Goal: Information Seeking & Learning: Check status

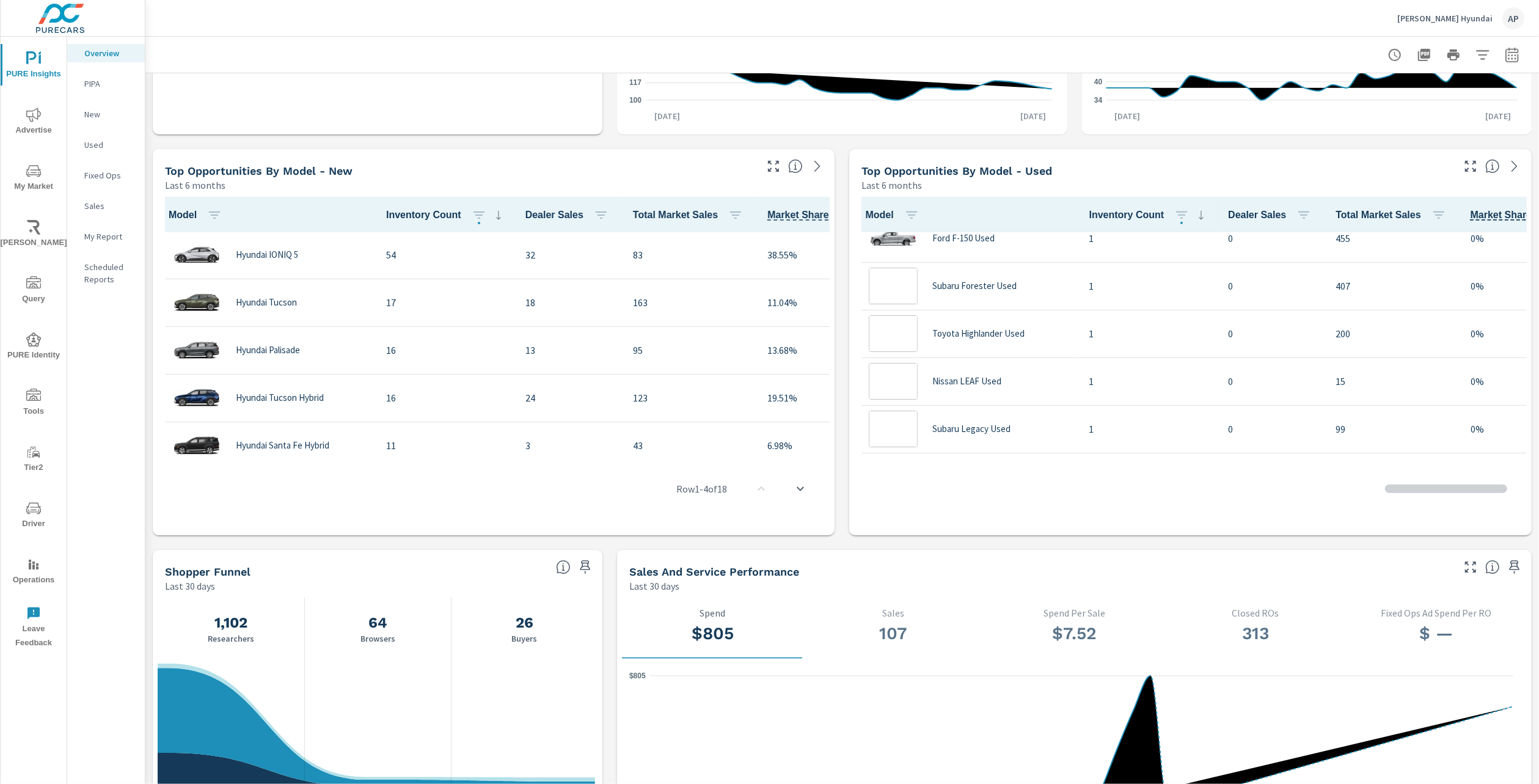
scroll to position [916, 0]
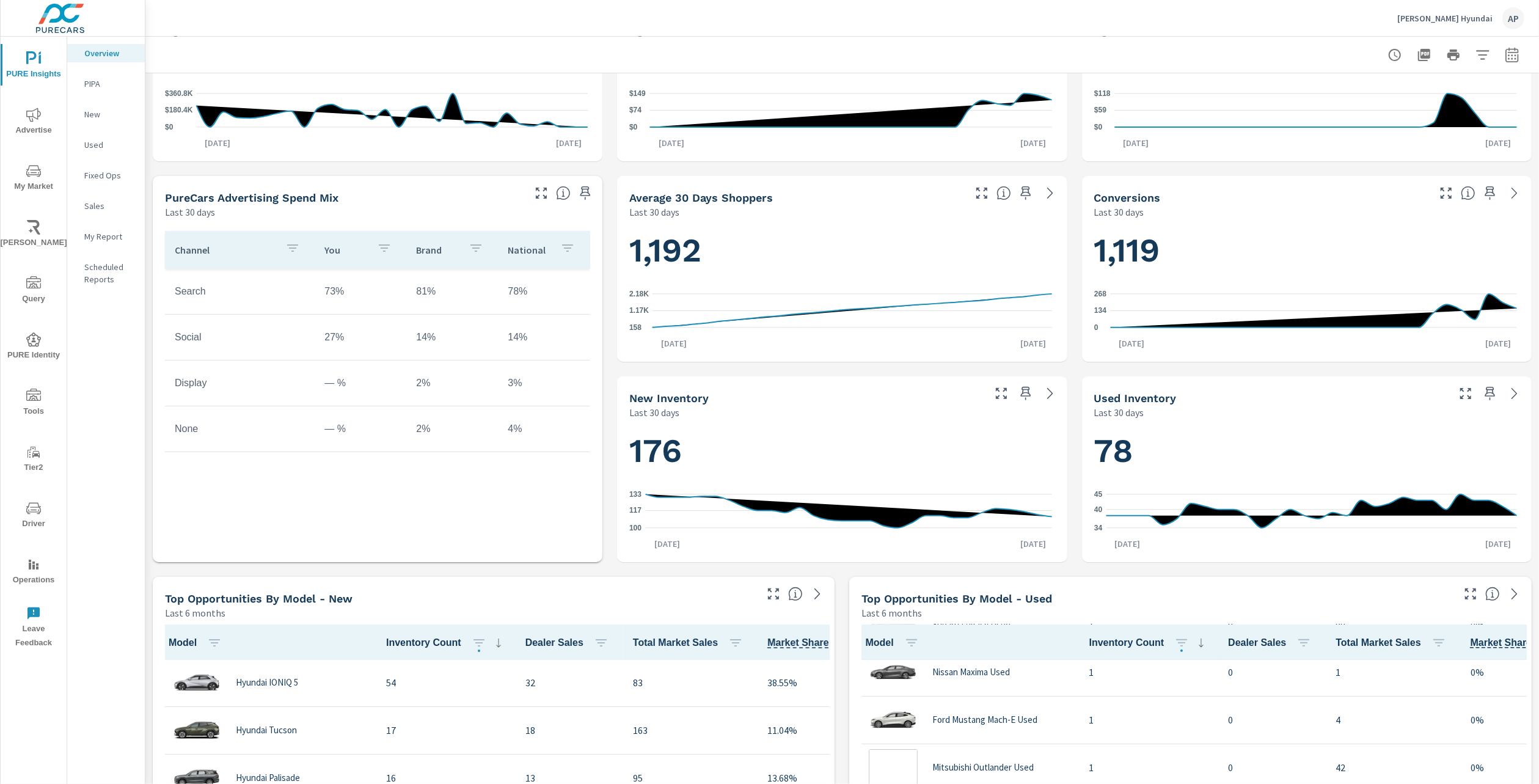
scroll to position [733, 0]
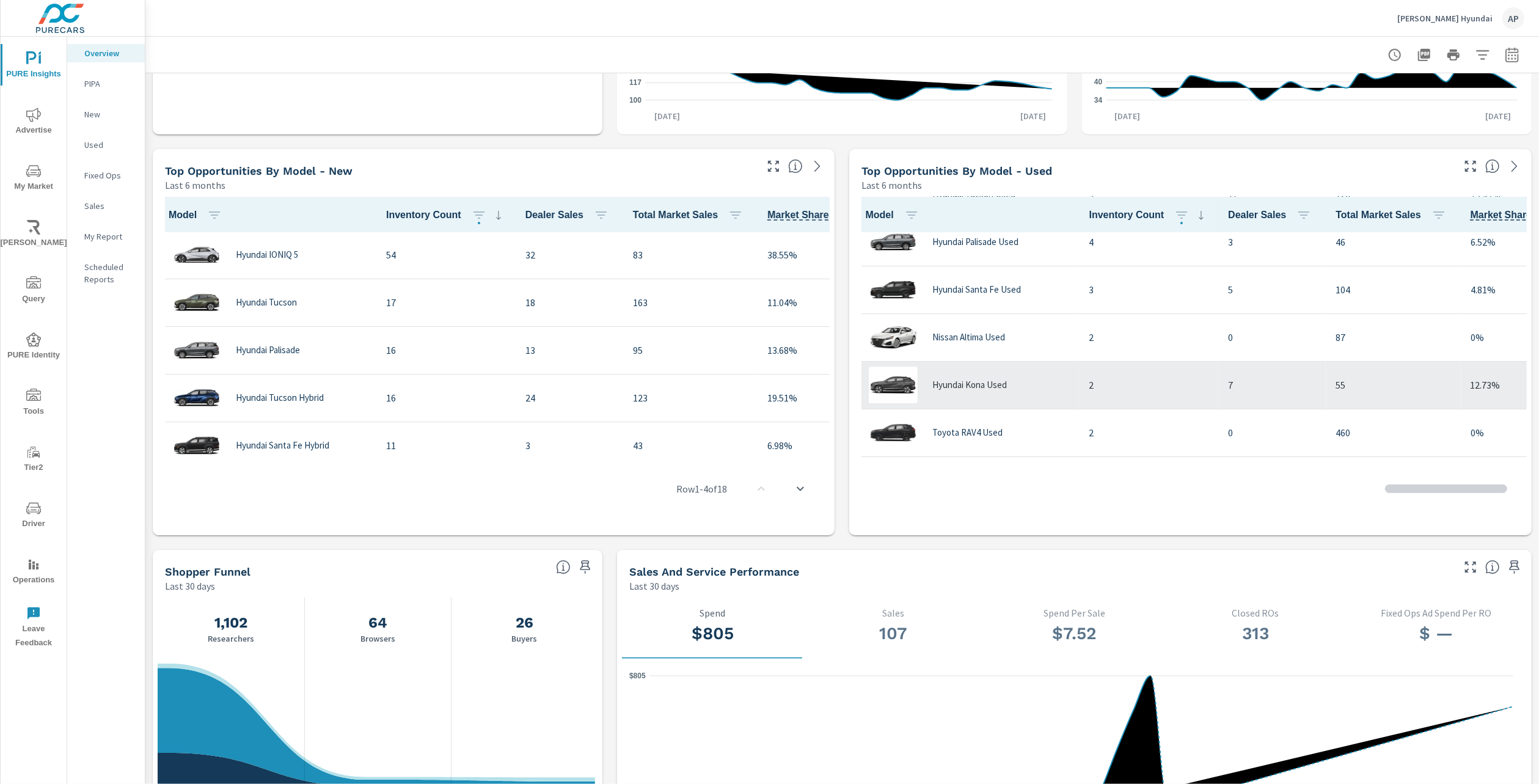
scroll to position [19, 0]
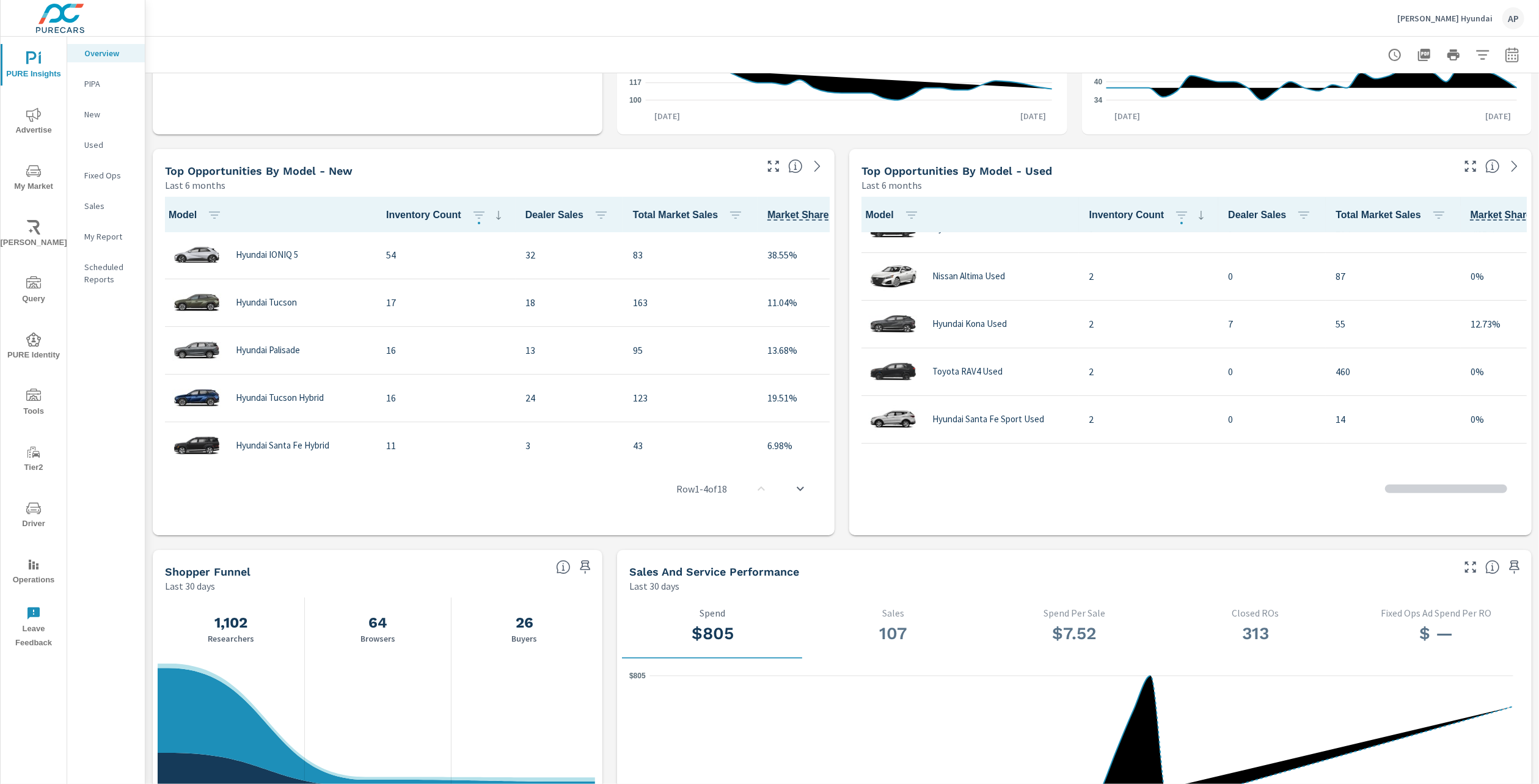
scroll to position [23, 0]
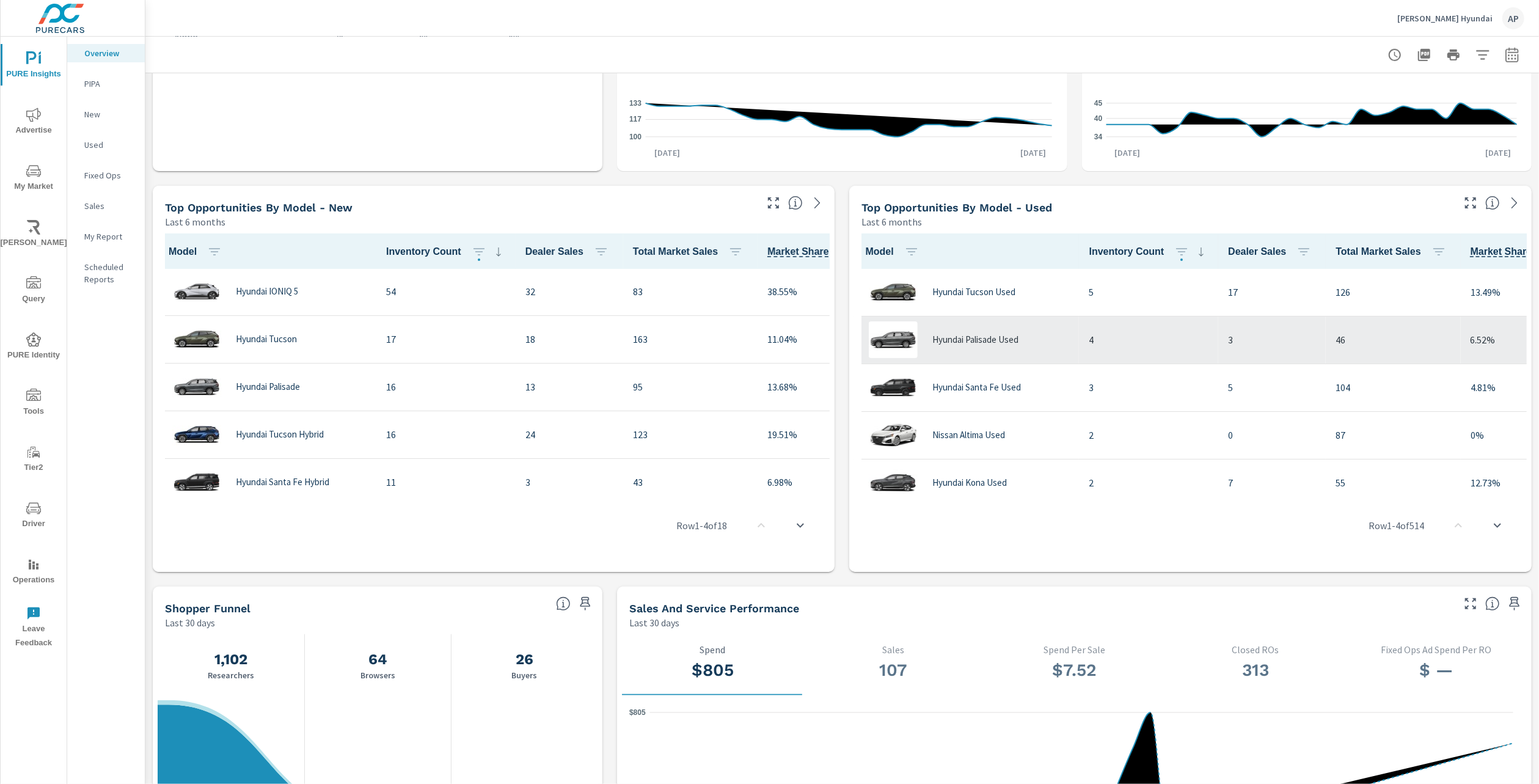
scroll to position [794, 0]
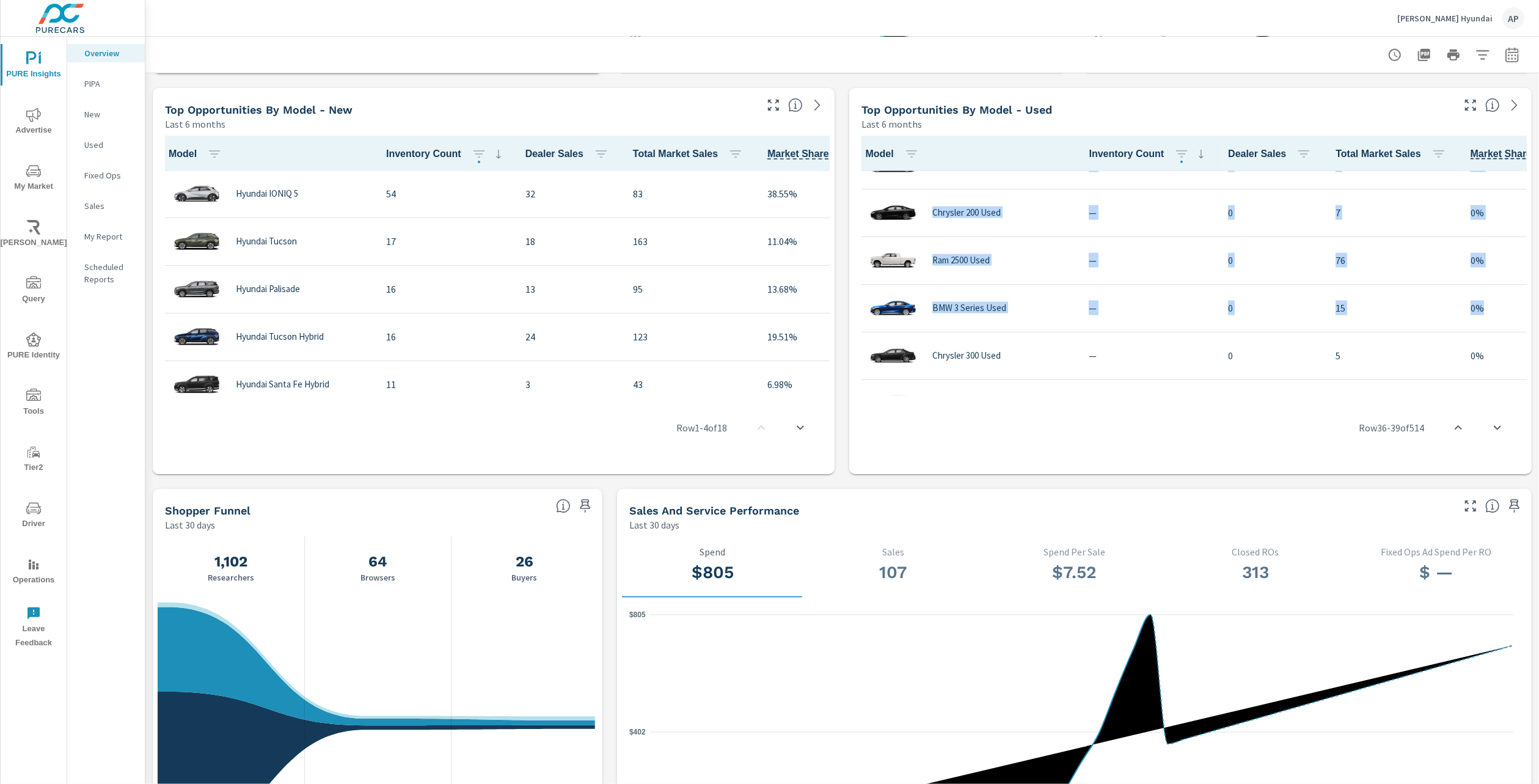
scroll to position [1649, 44]
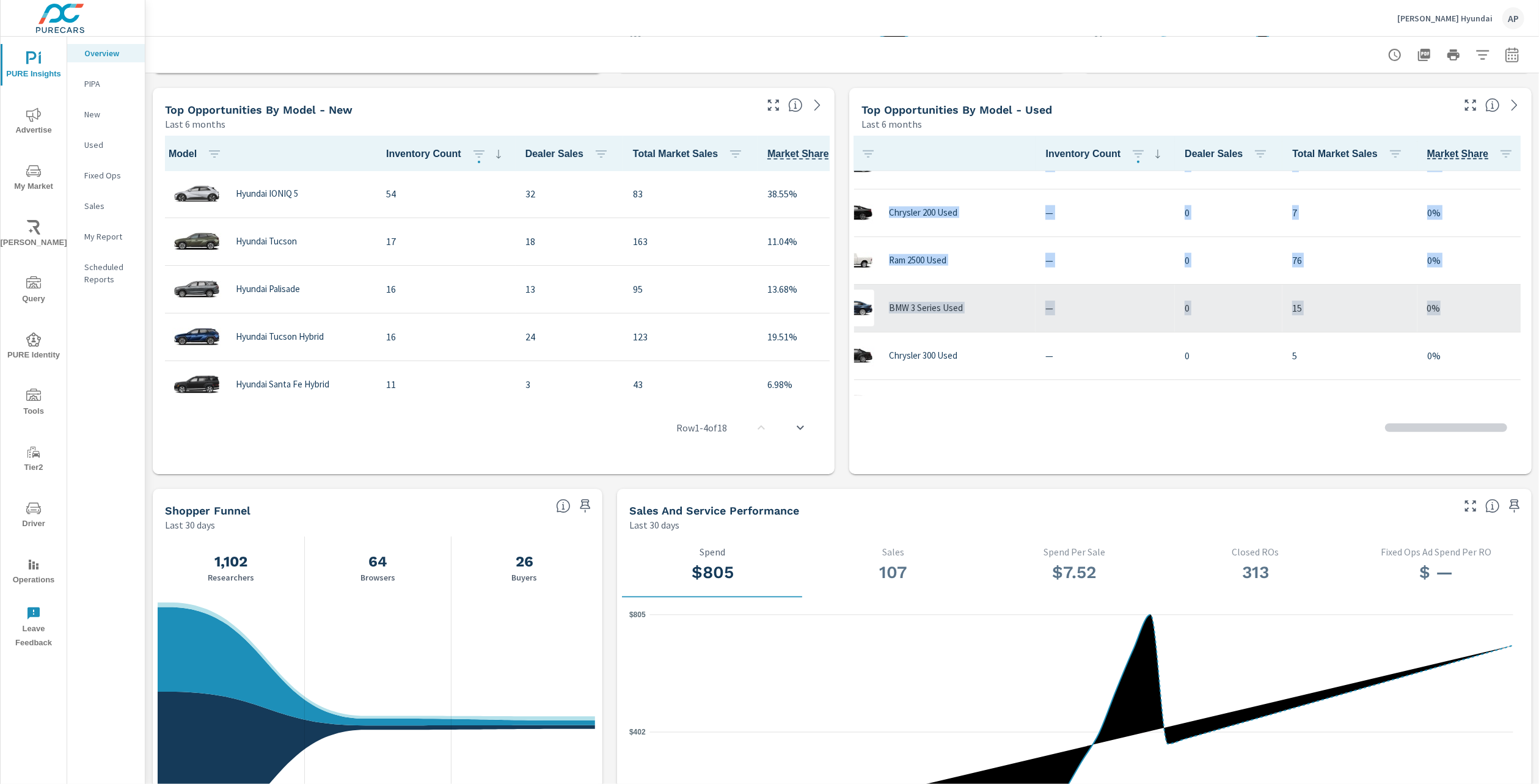
drag, startPoint x: 1519, startPoint y: 303, endPoint x: 1471, endPoint y: 278, distance: 54.1
click at [1515, 333] on div "Model Inventory Count Dealer Sales Total Market Sales Market Share Hyundai Tucs…" at bounding box center [1190, 302] width 682 height 343
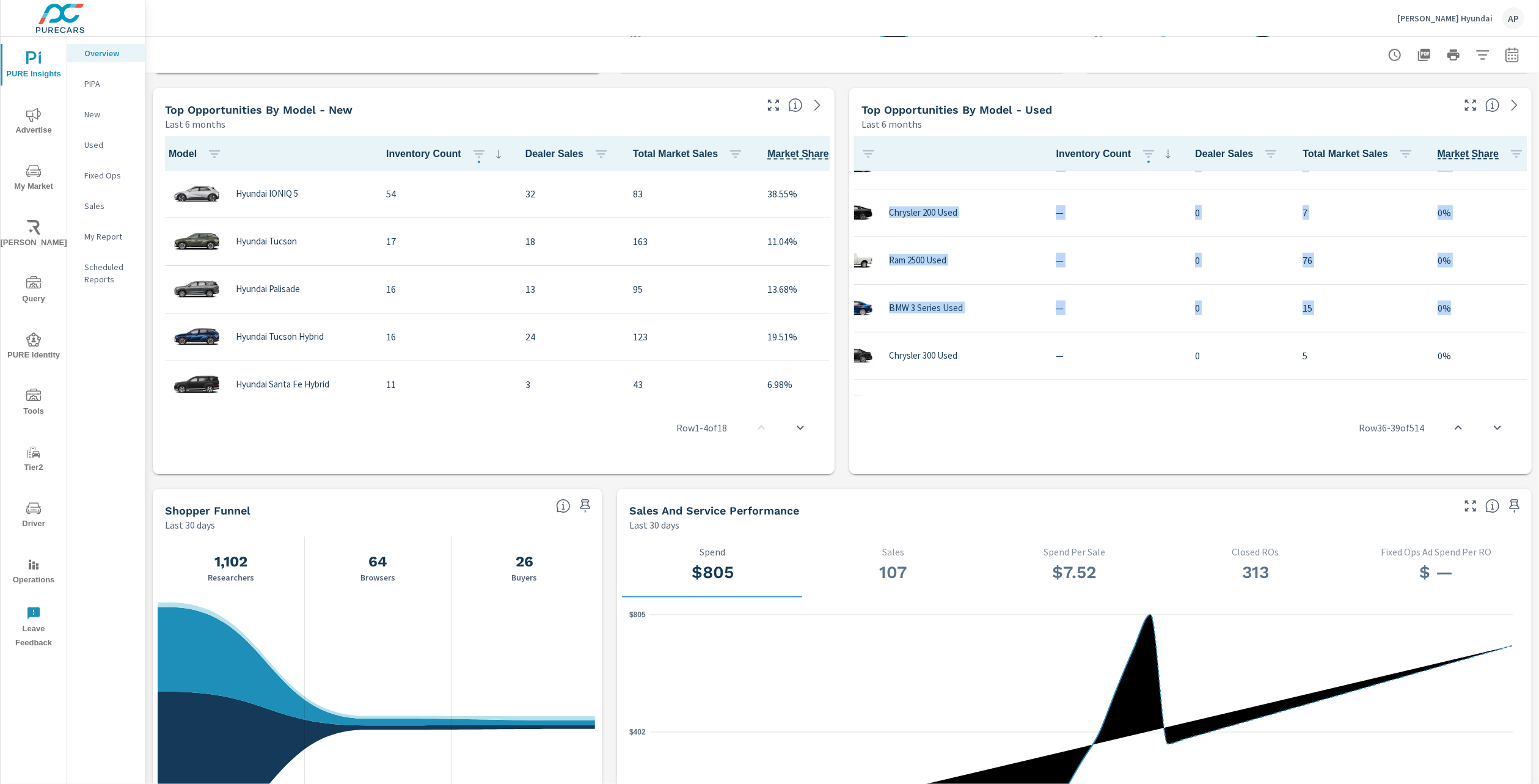
click at [1369, 158] on span "Total Market Sales" at bounding box center [1360, 153] width 115 height 15
click at [1319, 141] on th "Total Market Sales" at bounding box center [1360, 153] width 135 height 36
click at [1326, 152] on span "Total Market Sales" at bounding box center [1360, 153] width 115 height 15
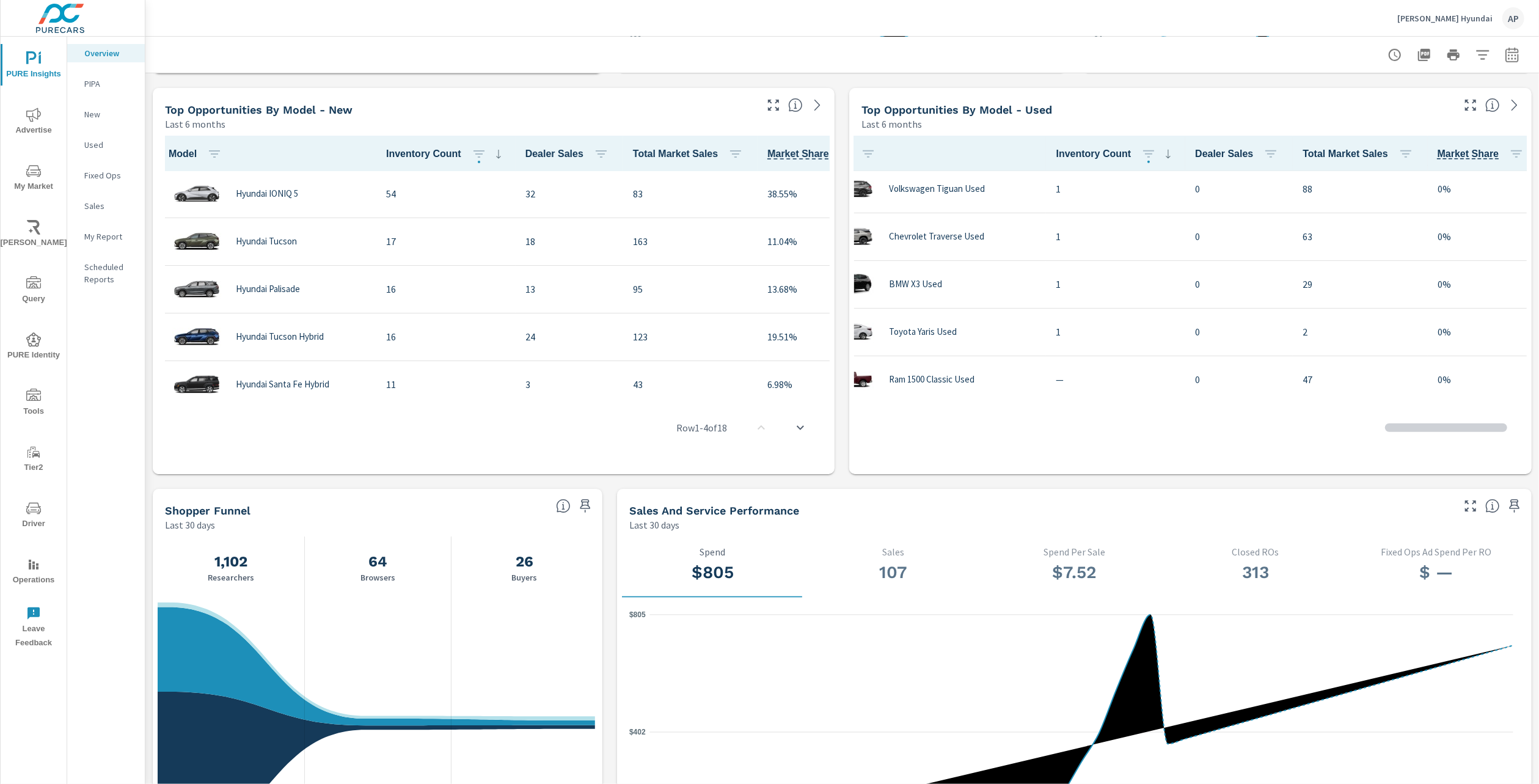
scroll to position [1283, 44]
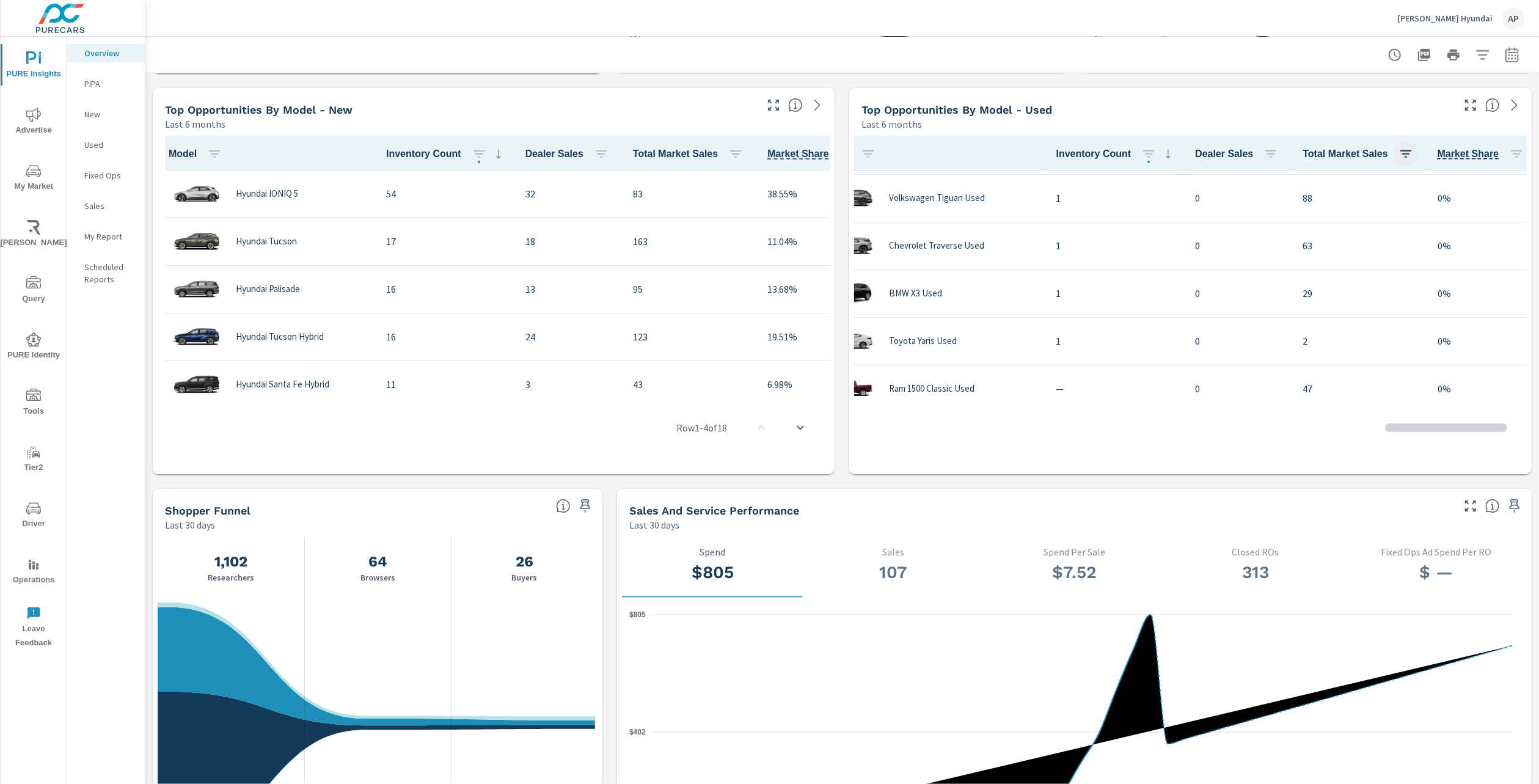
click at [1399, 155] on icon "button" at bounding box center [1406, 153] width 15 height 15
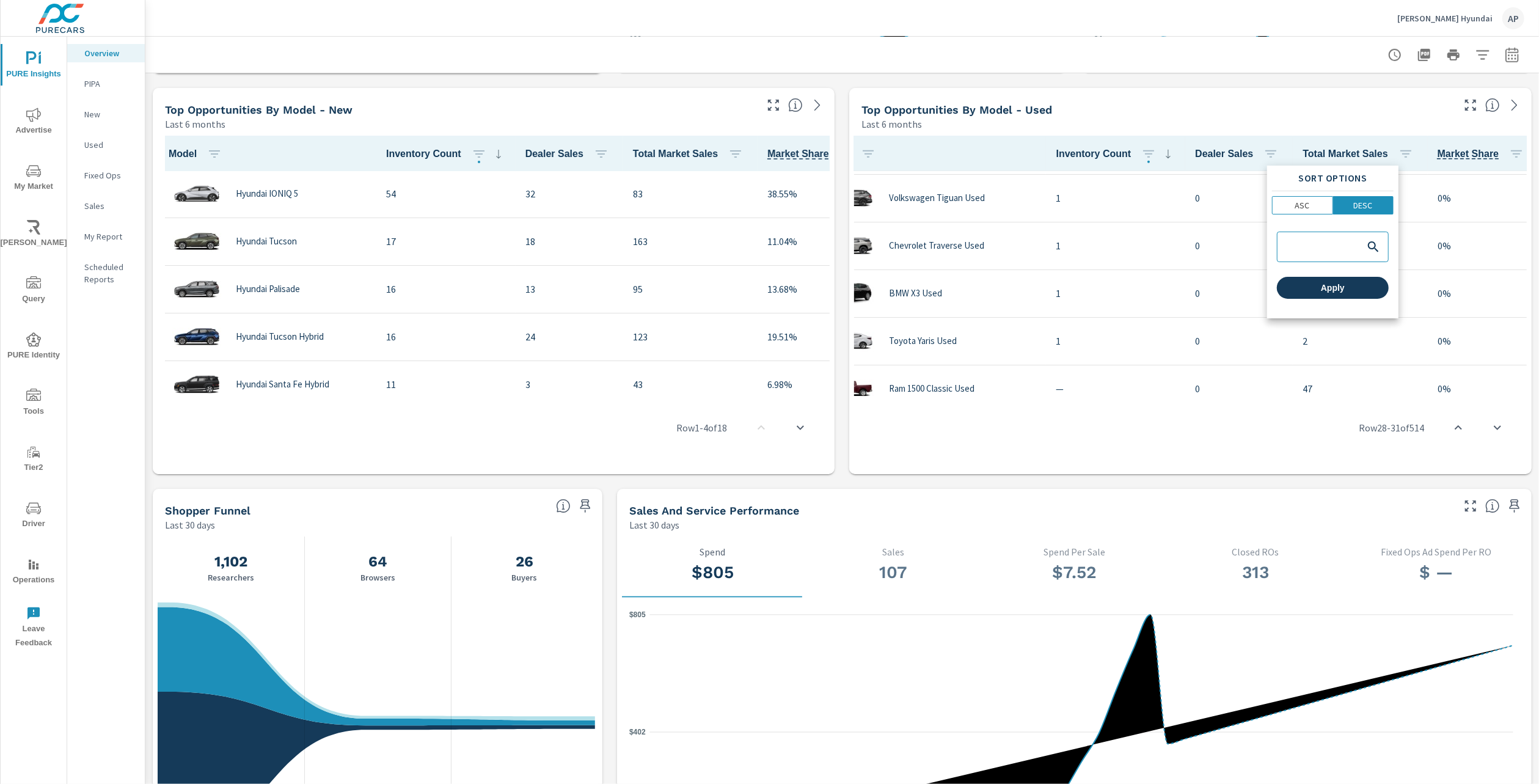
click at [1341, 289] on span "Apply" at bounding box center [1333, 288] width 102 height 11
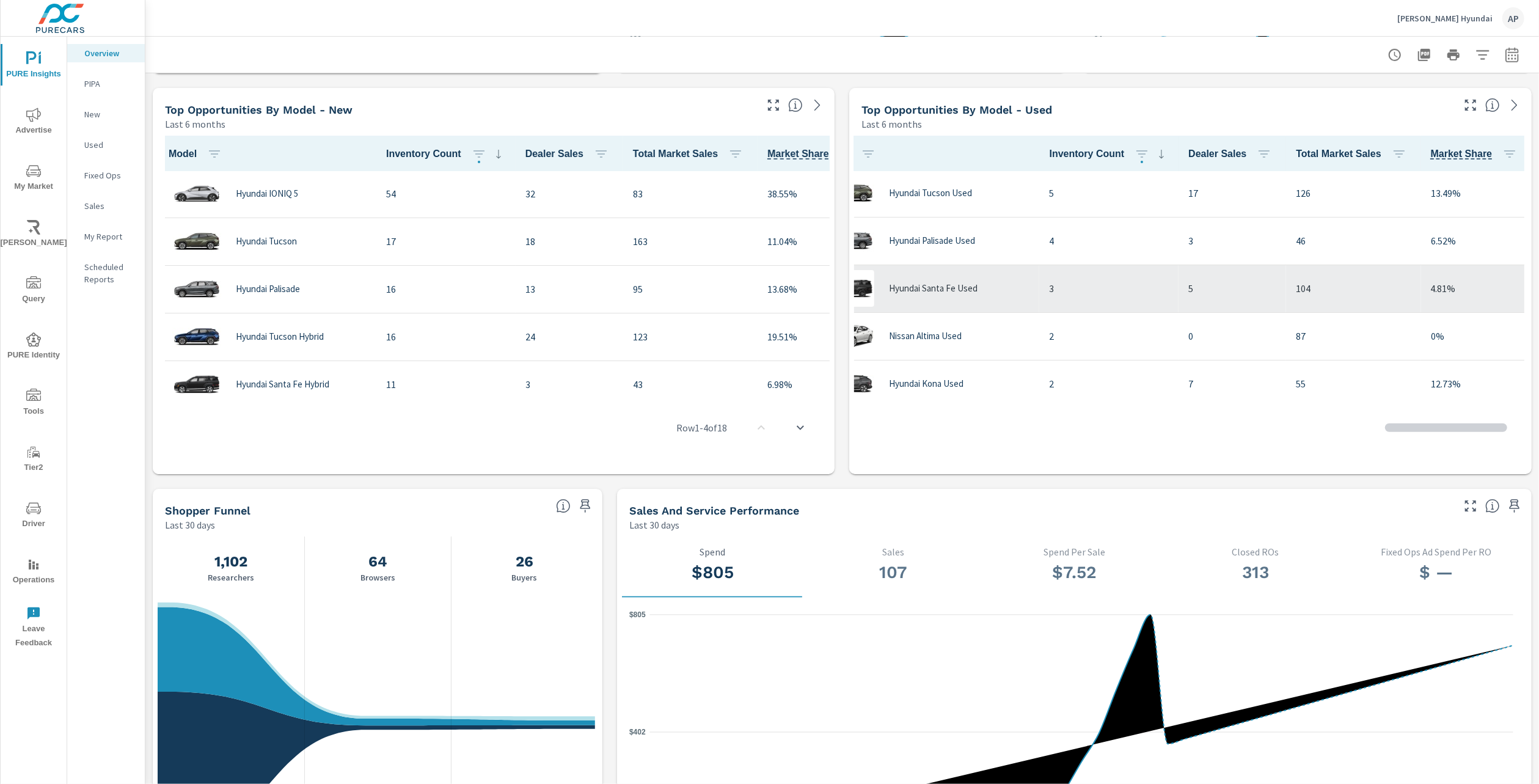
scroll to position [0, 44]
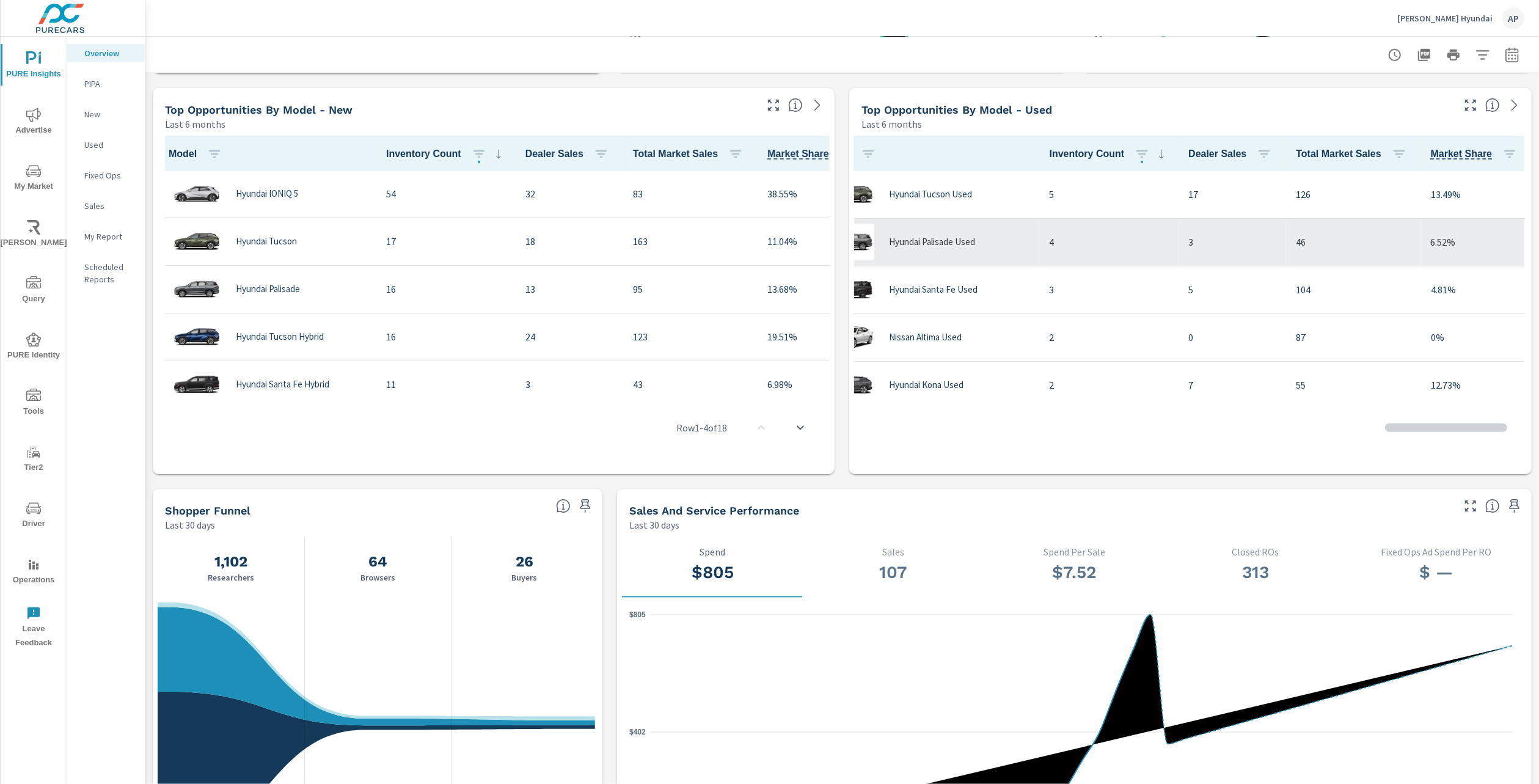
scroll to position [1, 44]
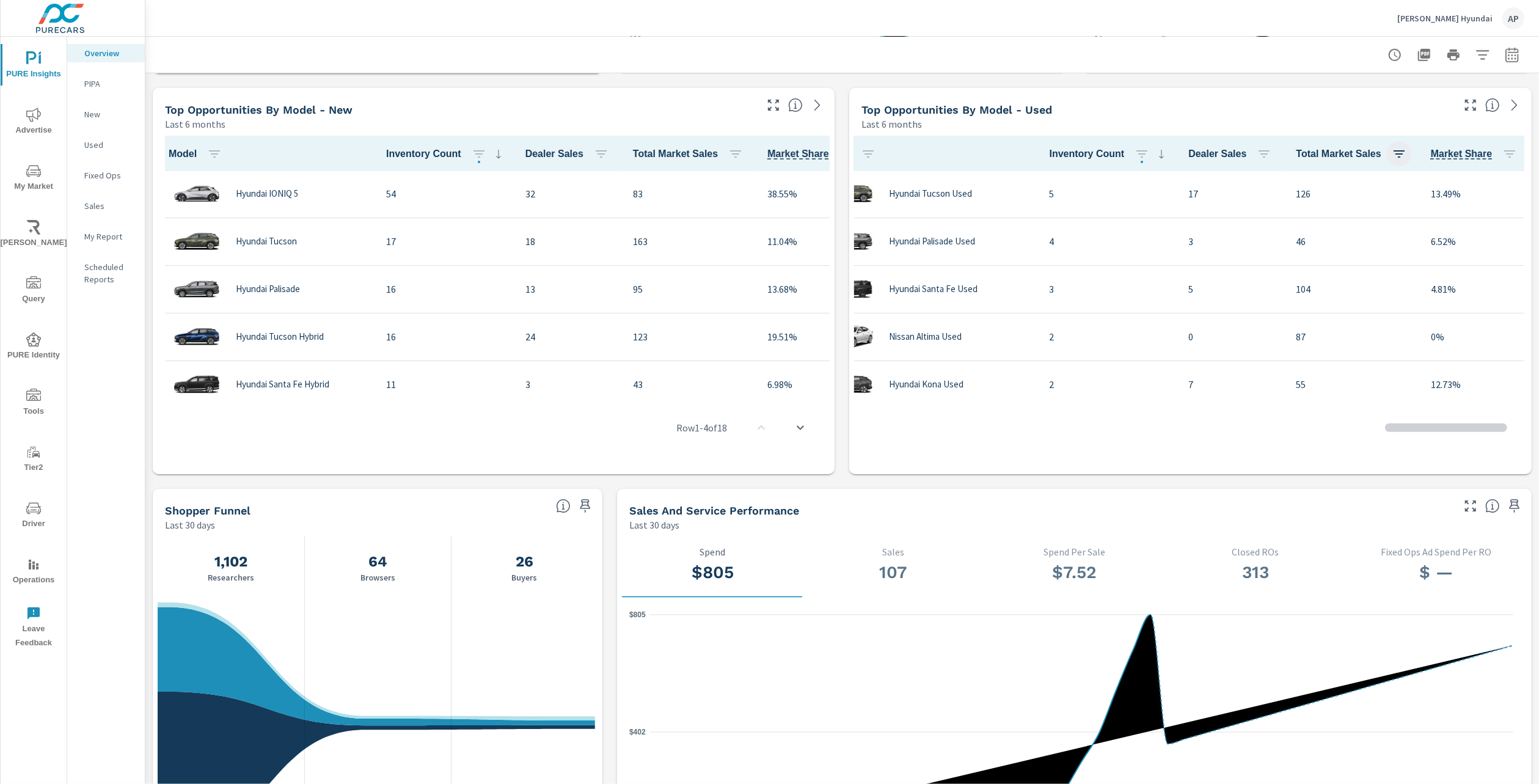
click at [1387, 145] on button "button" at bounding box center [1399, 153] width 24 height 24
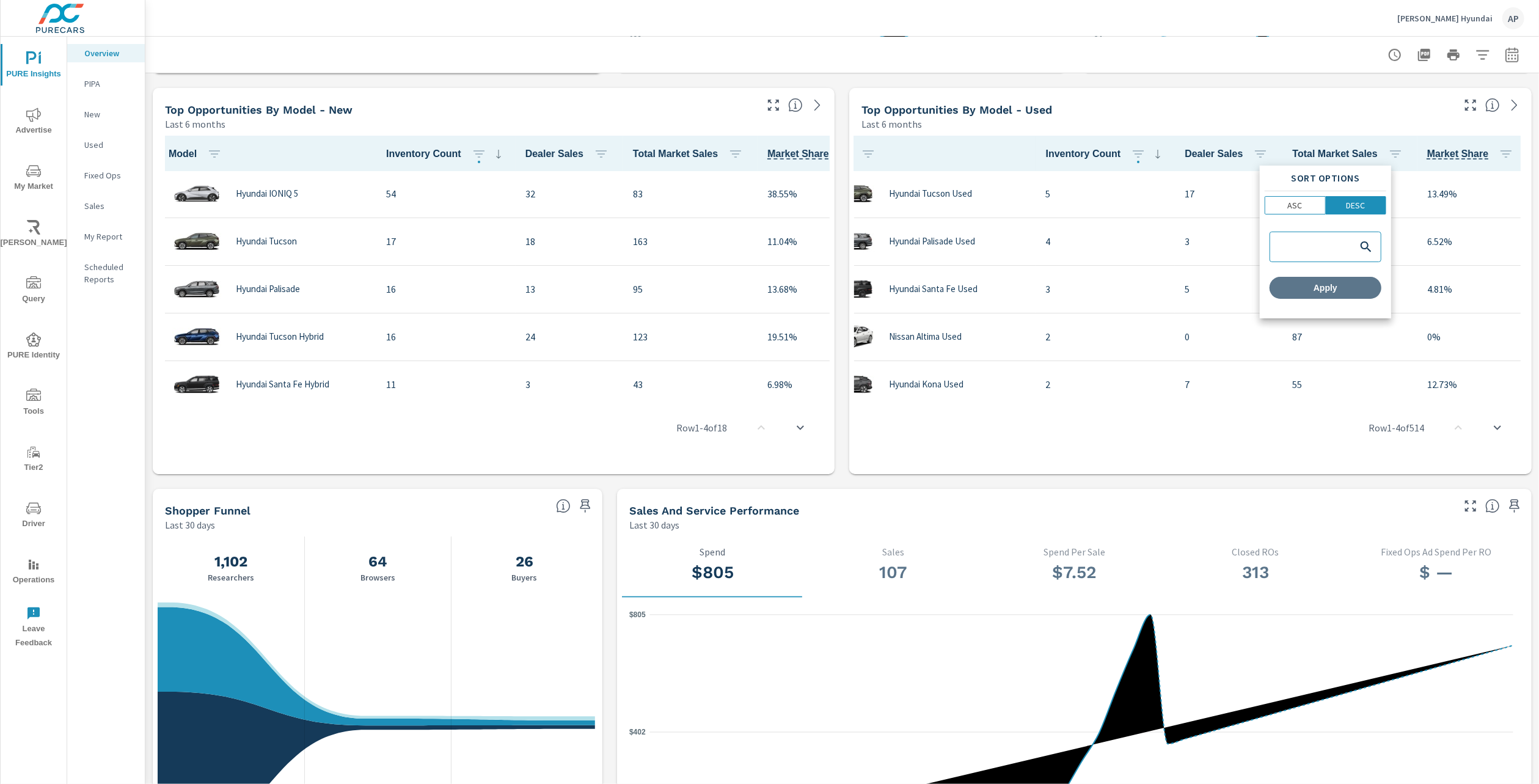
click at [1336, 278] on button "Apply" at bounding box center [1326, 288] width 112 height 22
click at [1383, 152] on button "button" at bounding box center [1395, 153] width 24 height 24
click at [1302, 152] on div at bounding box center [770, 392] width 1539 height 784
click at [1309, 157] on span "Total Market Sales" at bounding box center [1350, 153] width 115 height 15
click at [1282, 143] on th "Total Market Sales" at bounding box center [1349, 153] width 135 height 36
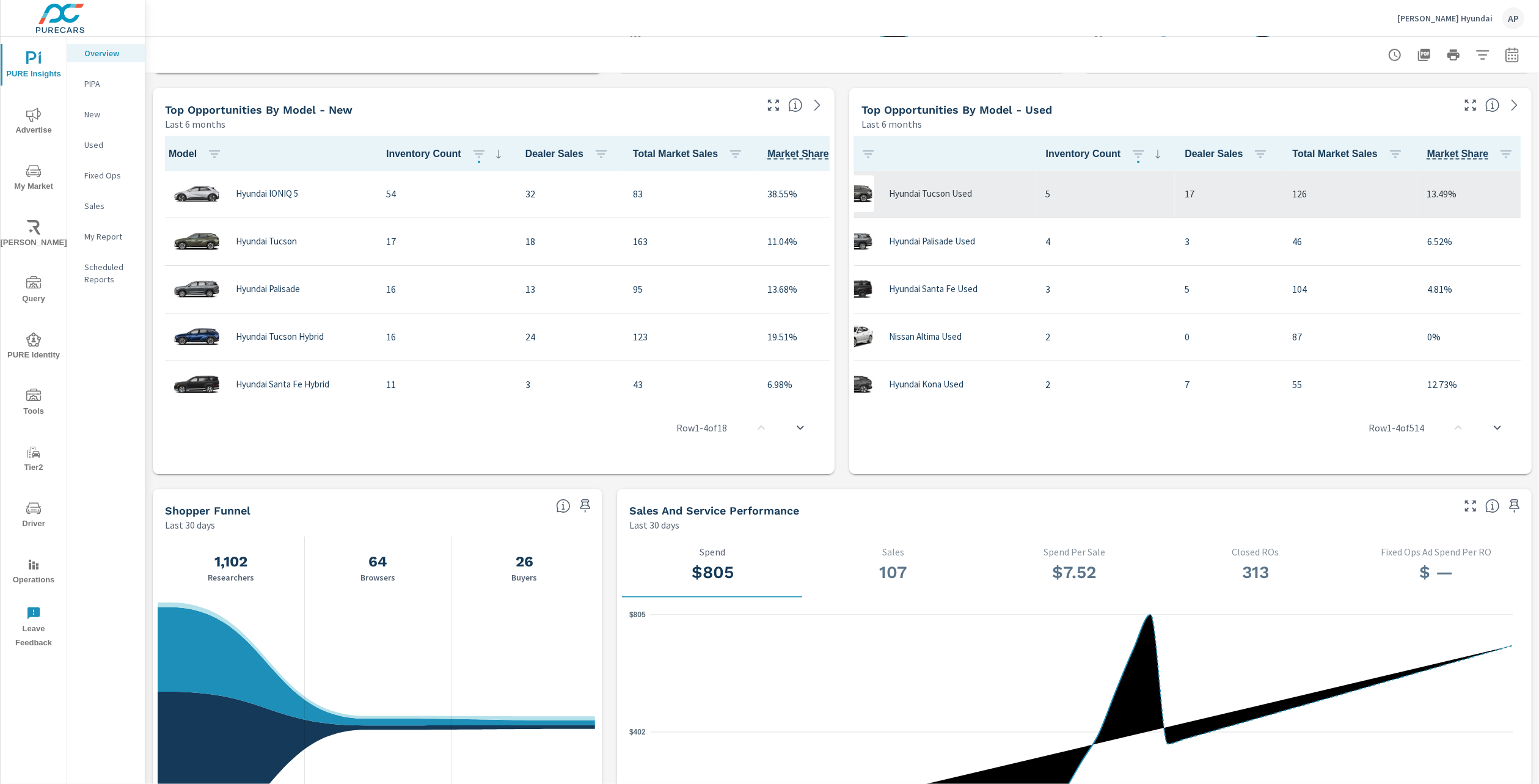
click at [1295, 173] on td "126" at bounding box center [1349, 194] width 135 height 47
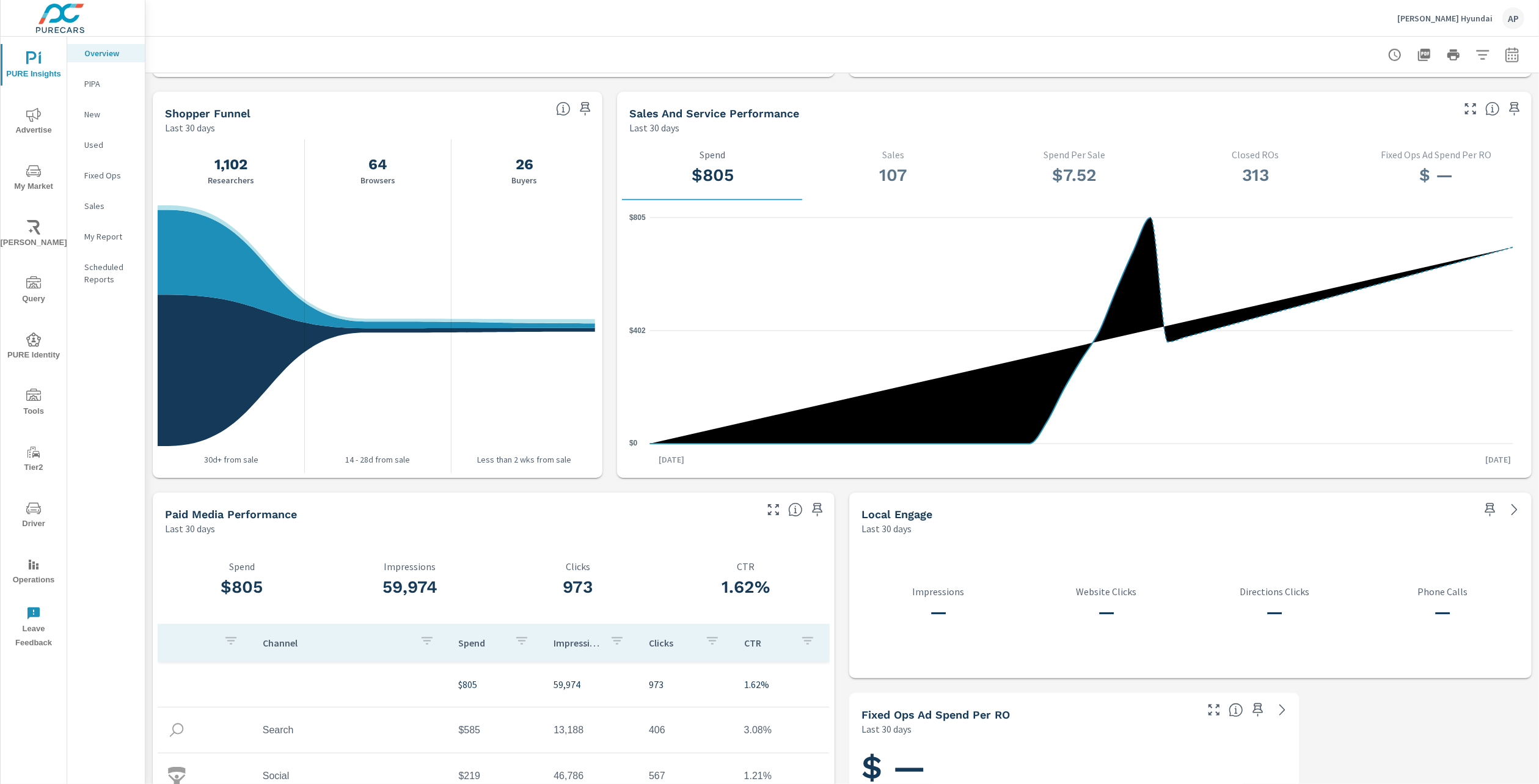
scroll to position [1293, 0]
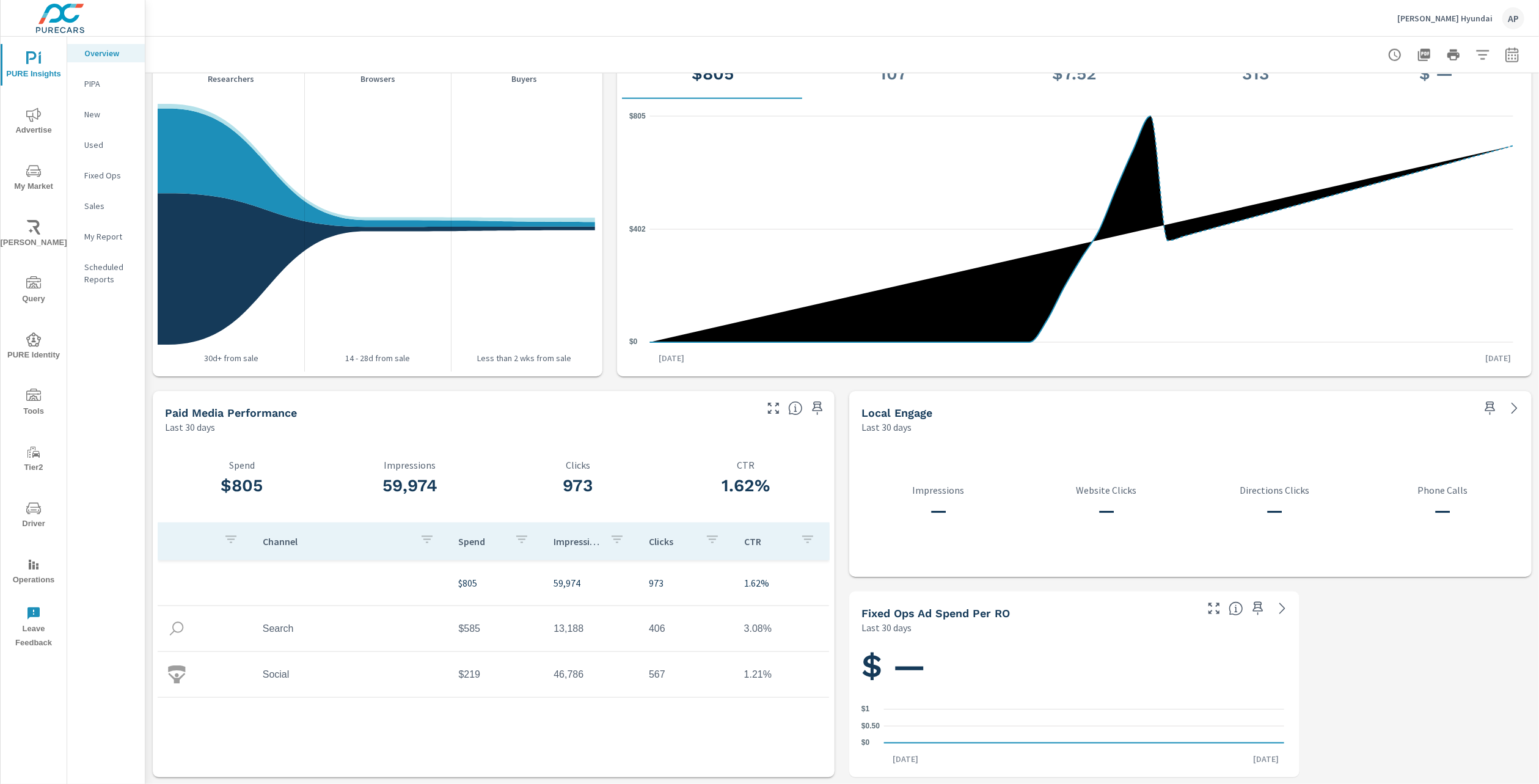
click at [173, 671] on img at bounding box center [177, 674] width 19 height 19
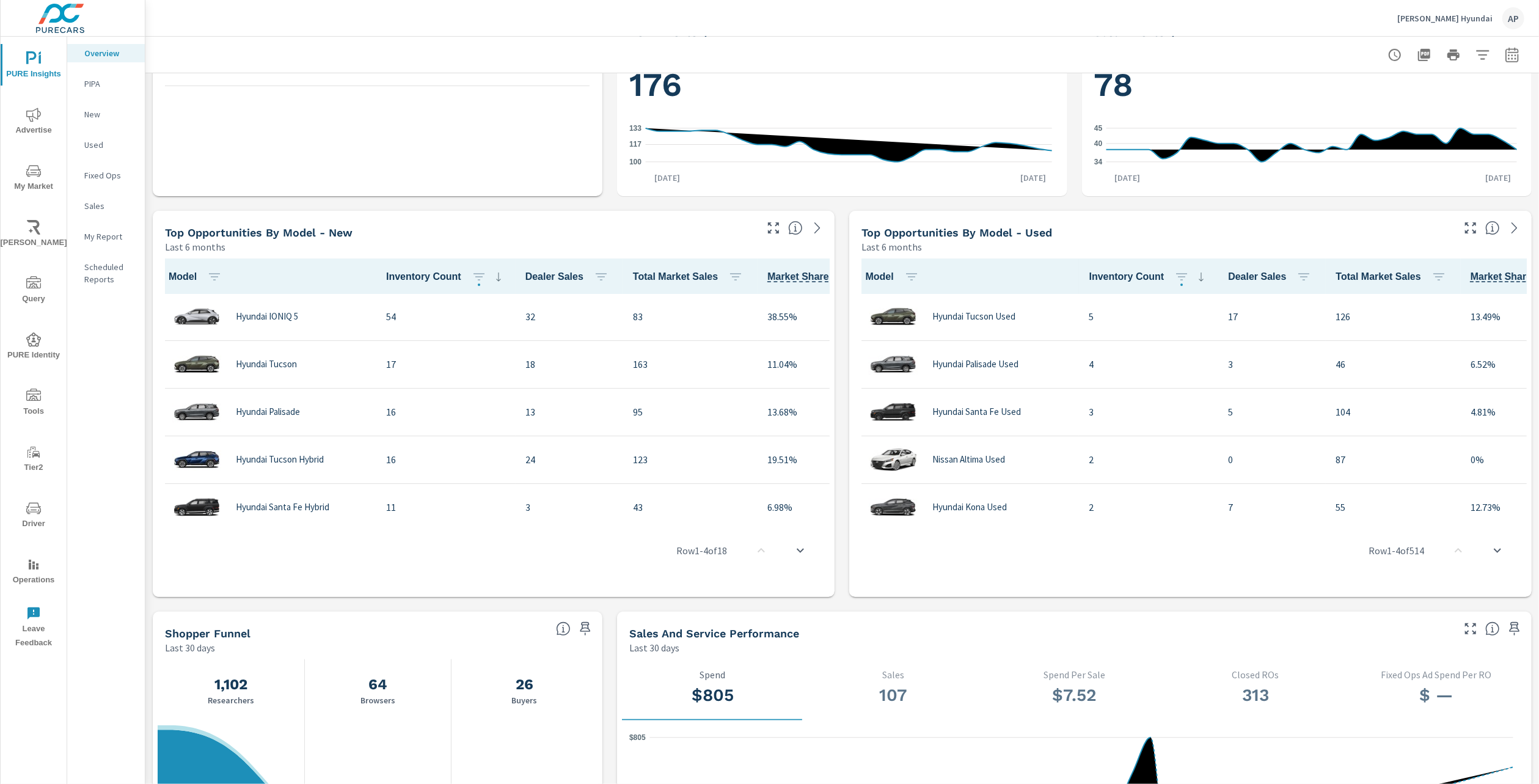
scroll to position [0, 0]
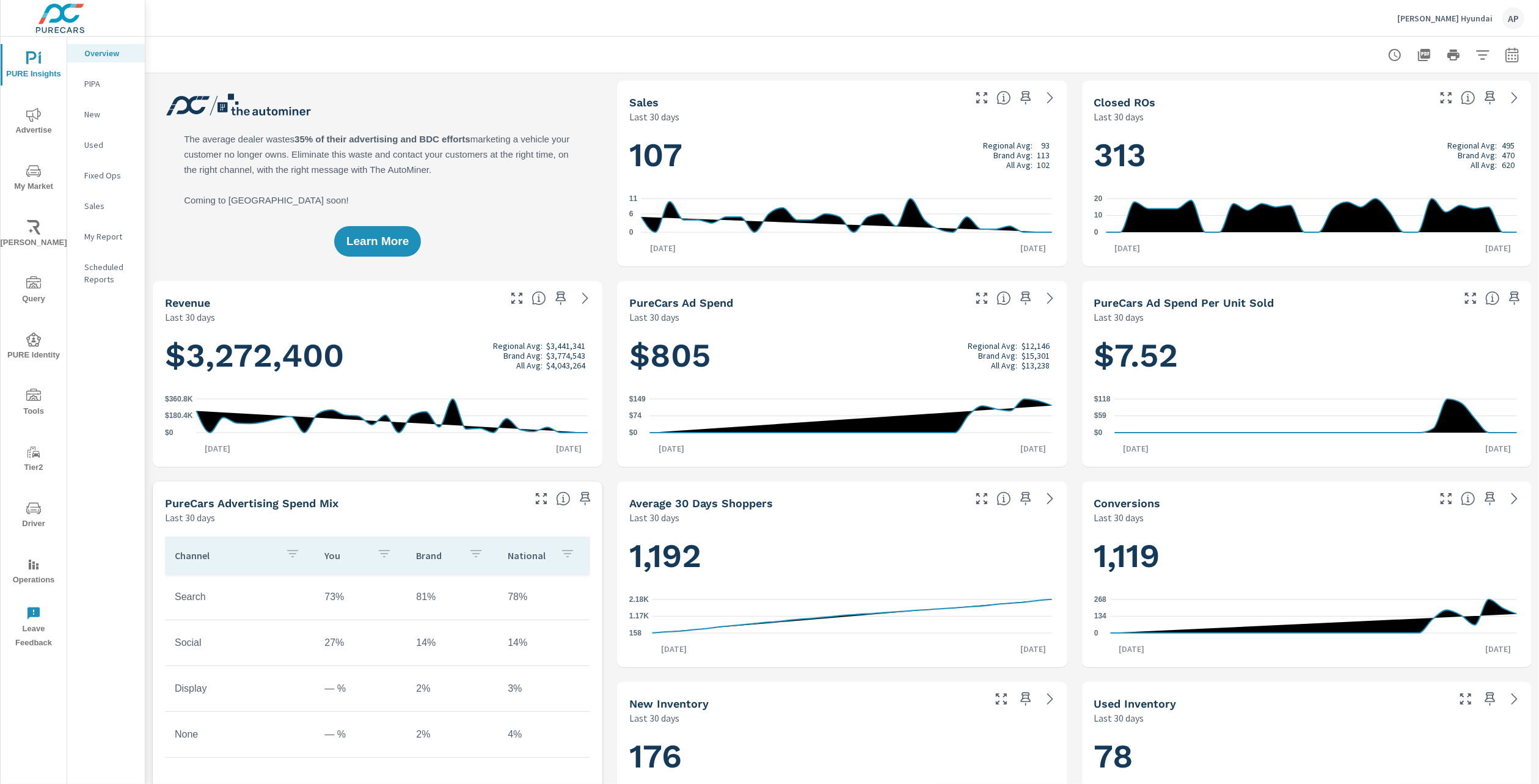
click at [112, 72] on nav "Overview PIPA New Used Fixed Ops Sales My Report Scheduled Reports" at bounding box center [106, 171] width 78 height 269
click at [107, 84] on p "PIPA" at bounding box center [109, 84] width 51 height 12
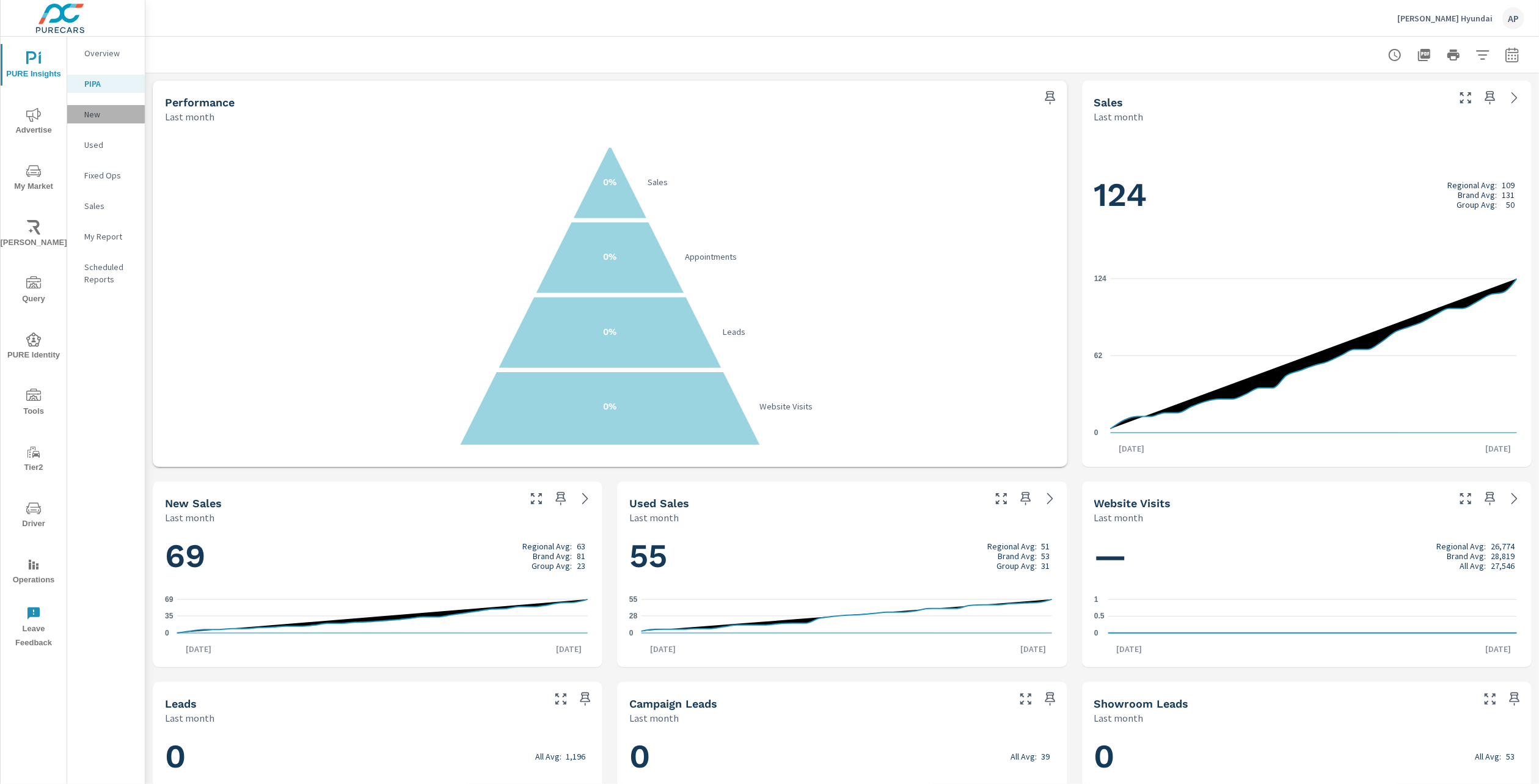
click at [91, 105] on div "New" at bounding box center [106, 114] width 78 height 19
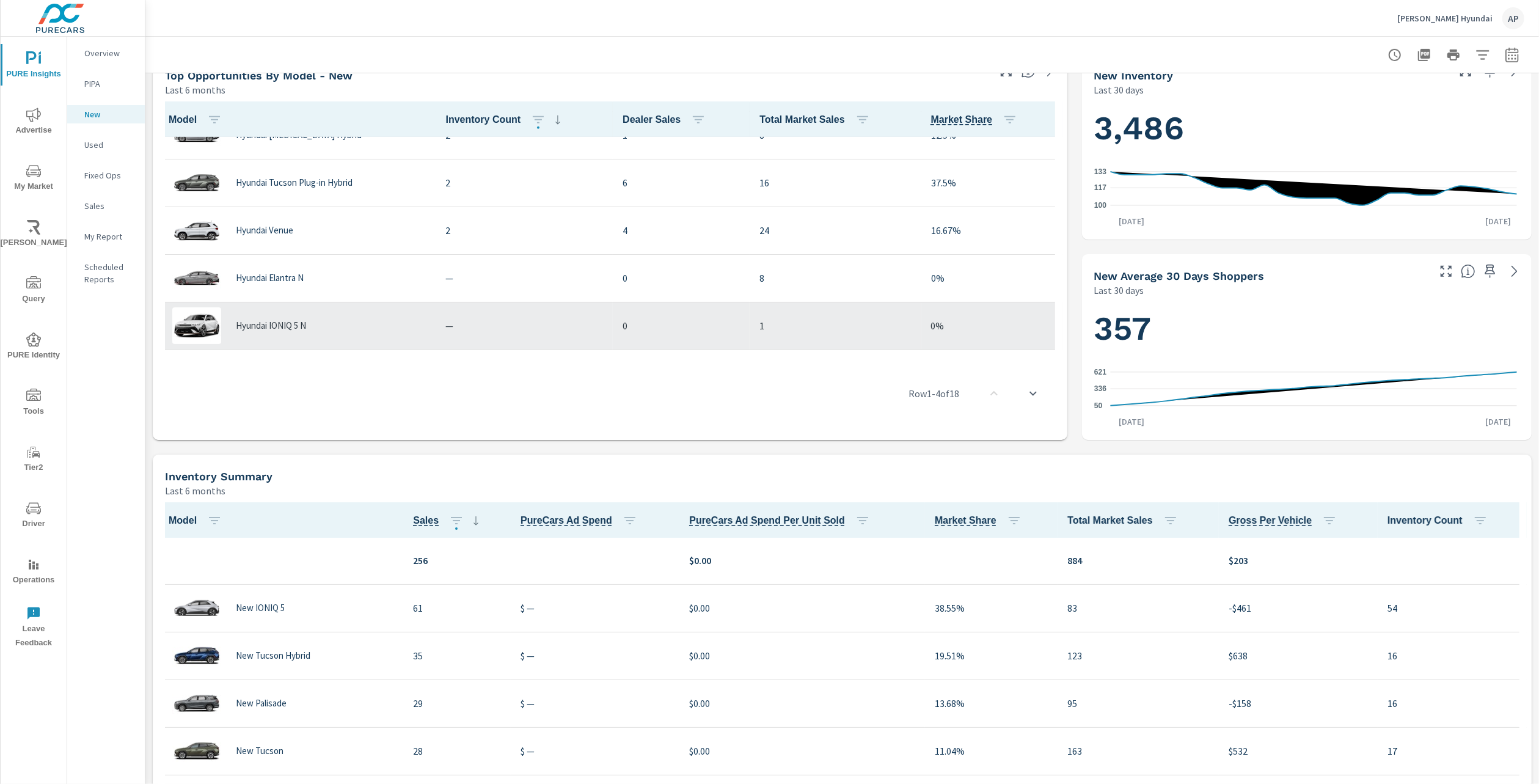
scroll to position [628, 0]
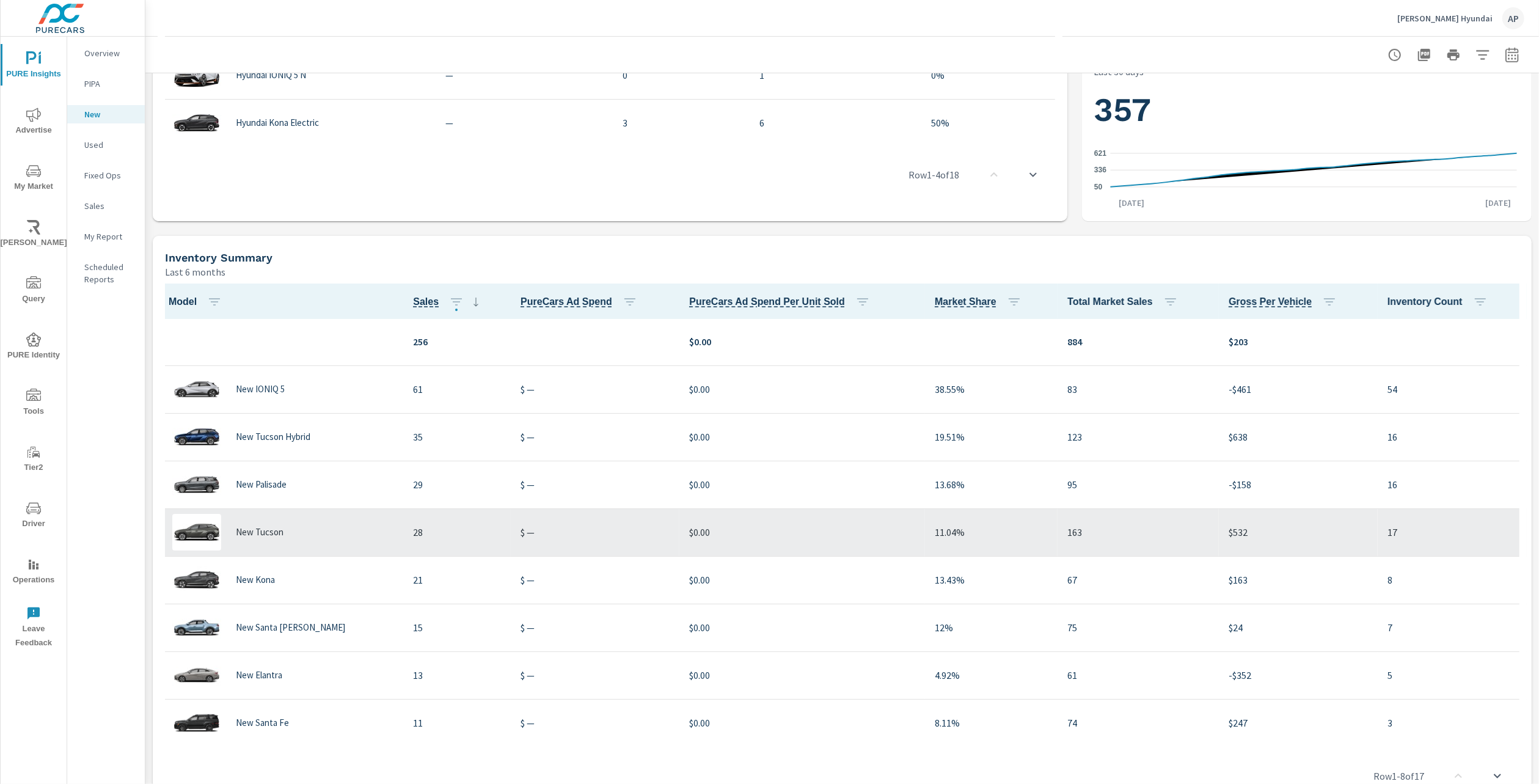
scroll to position [691, 0]
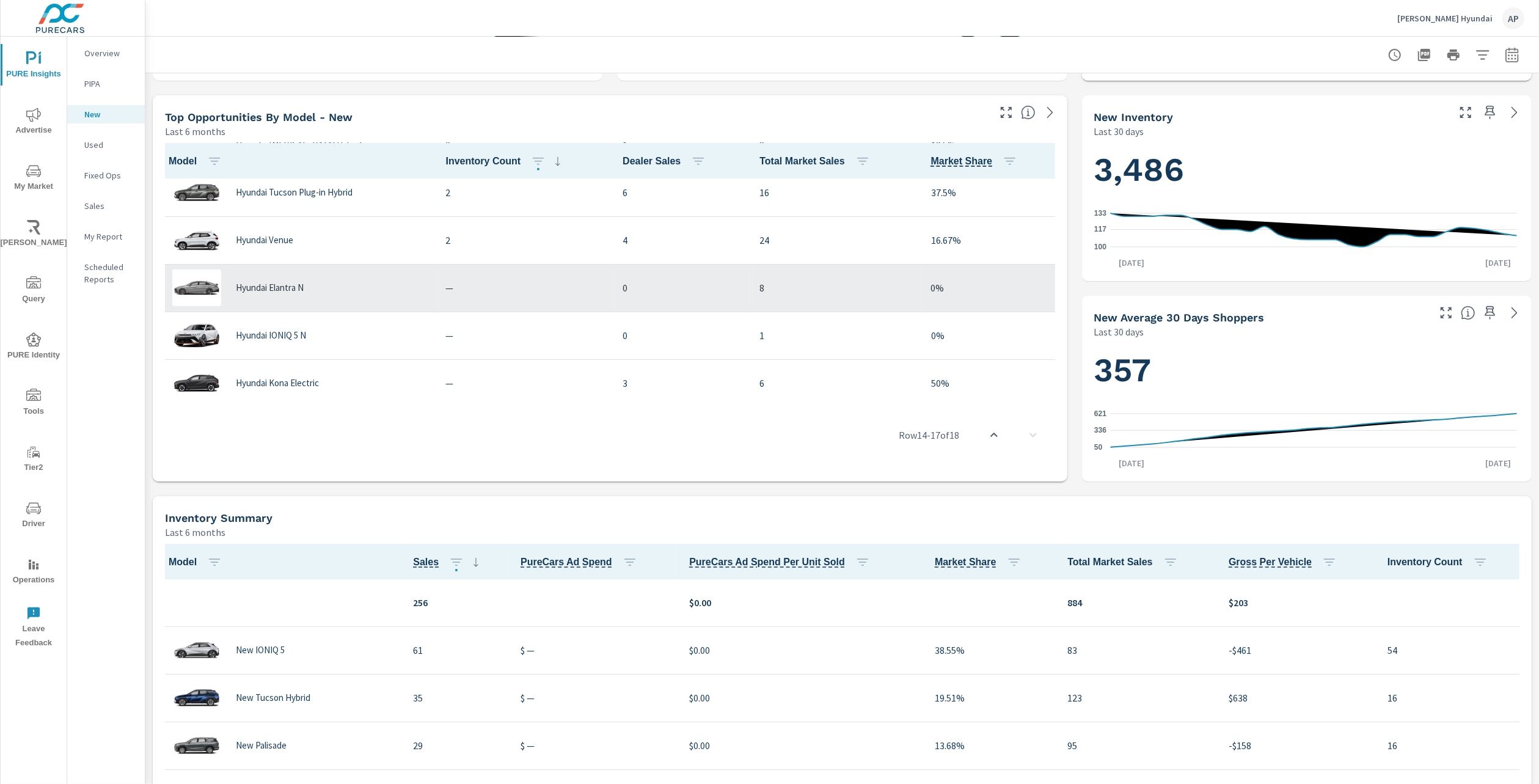
scroll to position [325, 0]
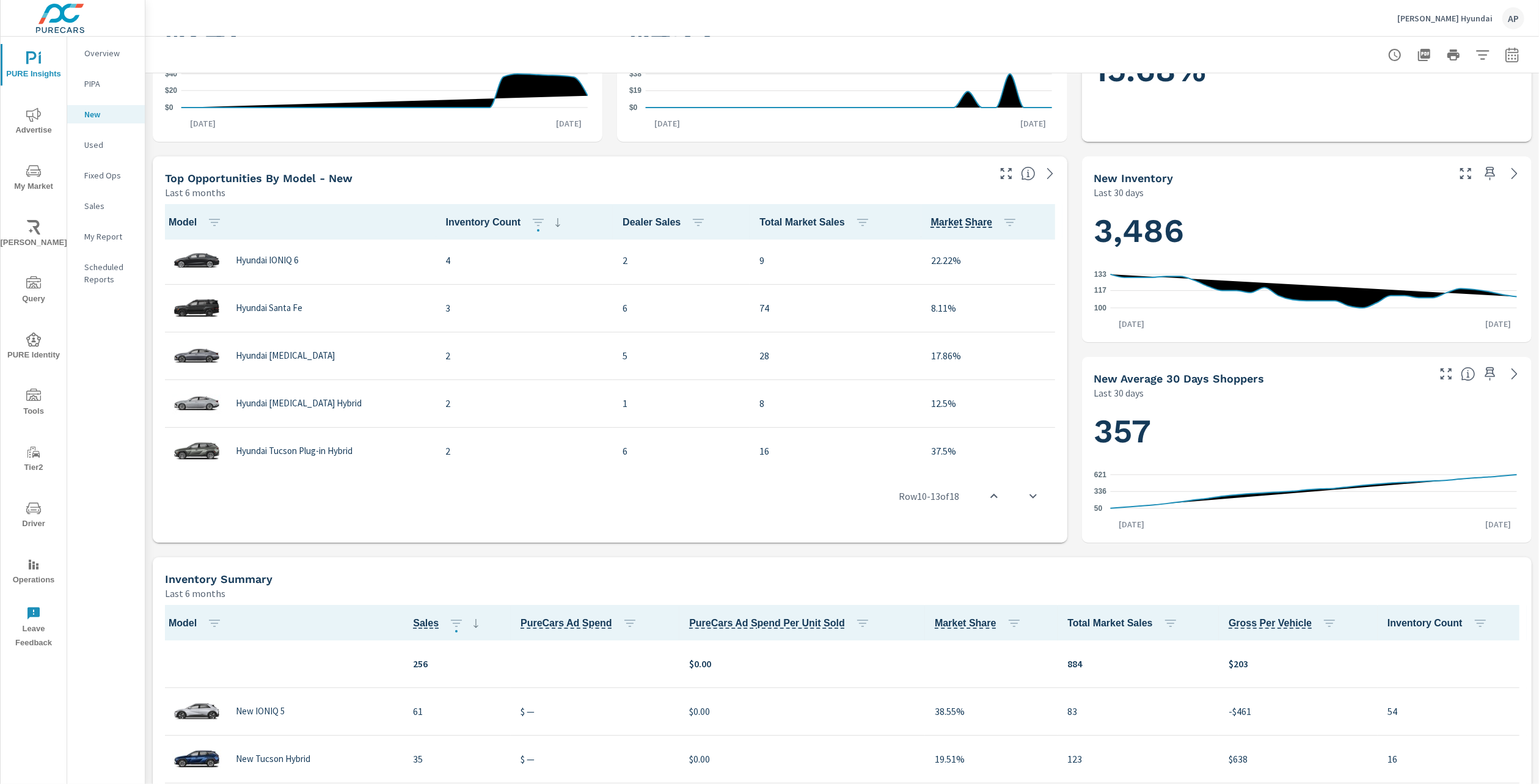
scroll to position [323, 0]
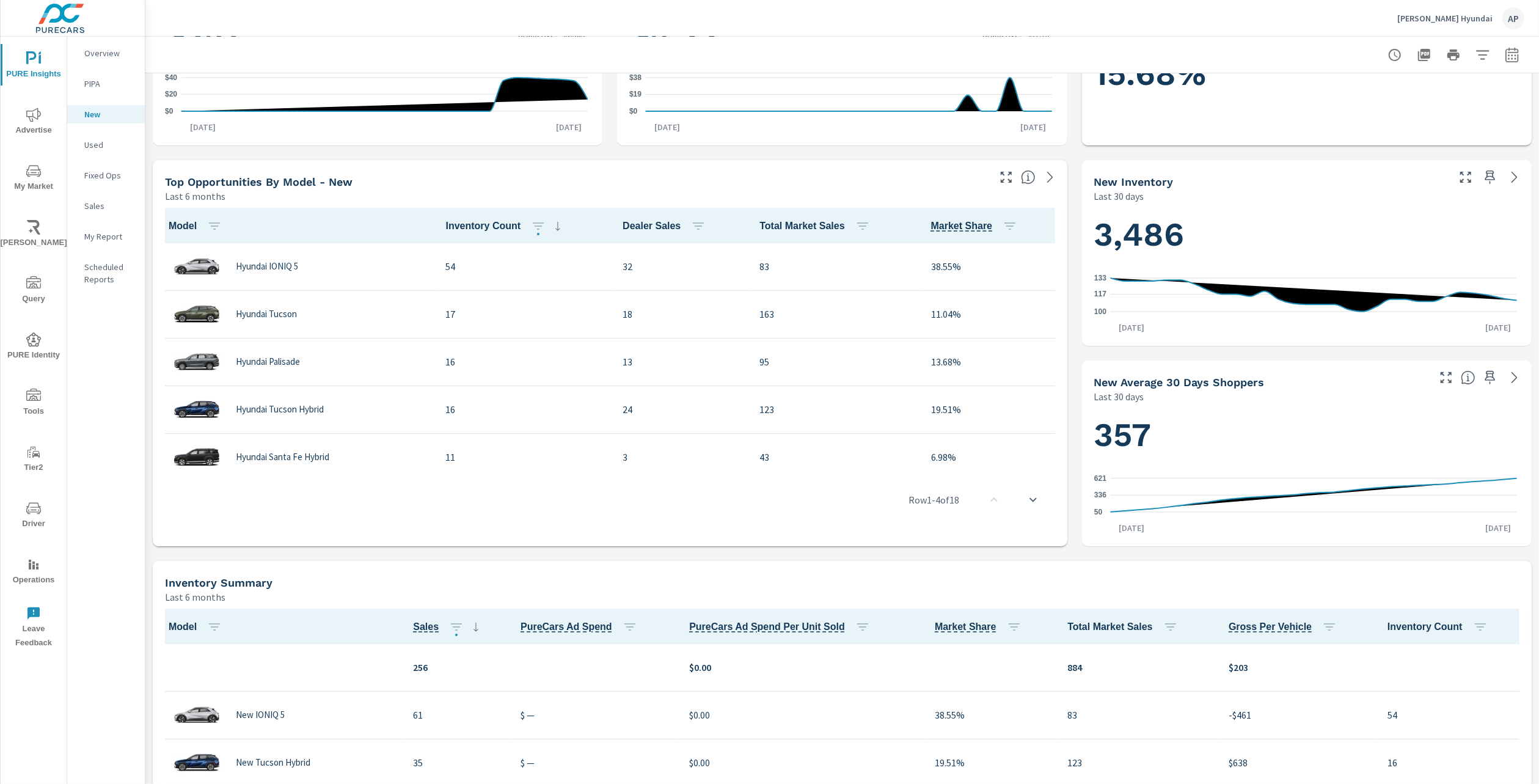
scroll to position [325, 0]
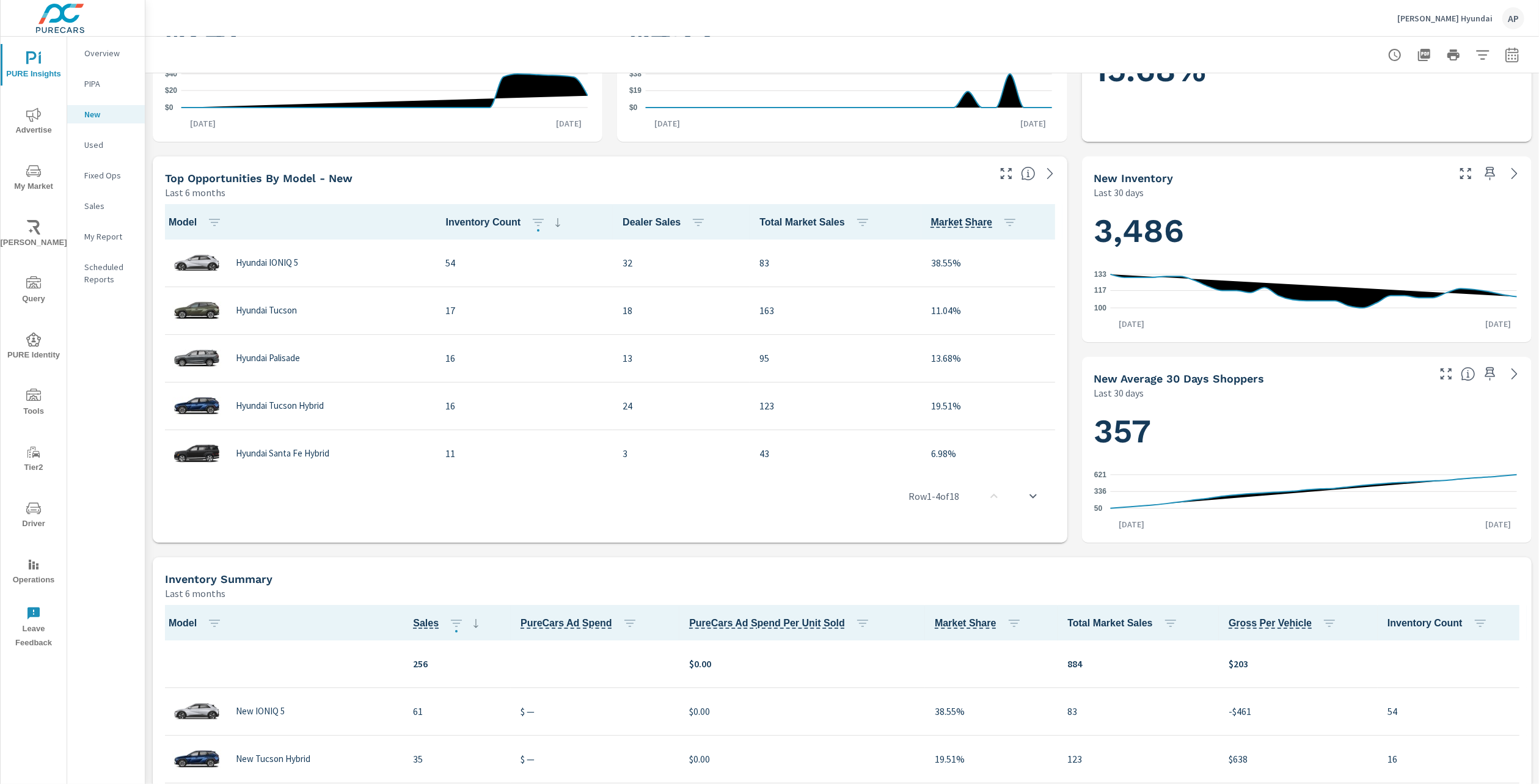
click at [112, 144] on p "Used" at bounding box center [109, 145] width 51 height 12
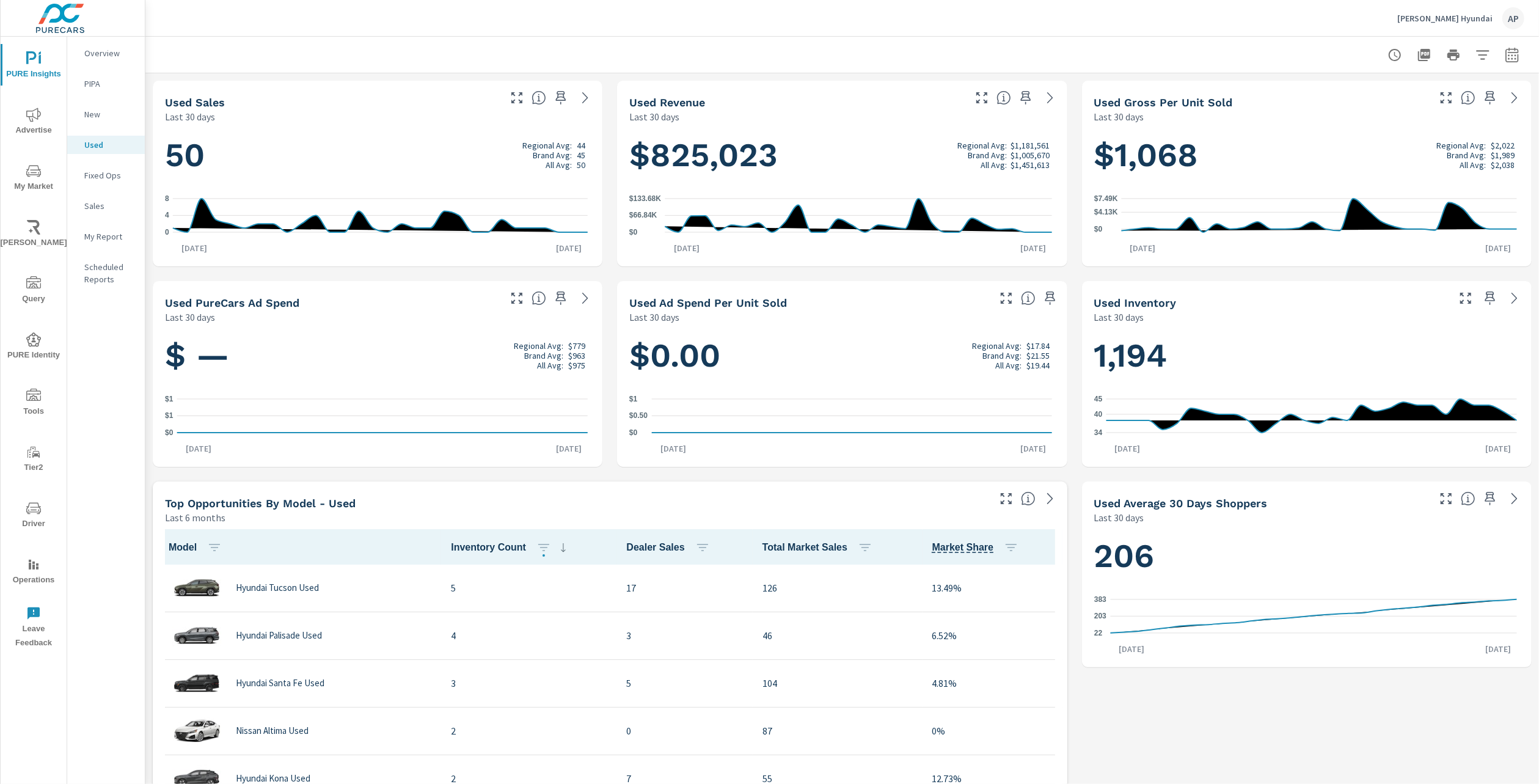
scroll to position [1, 0]
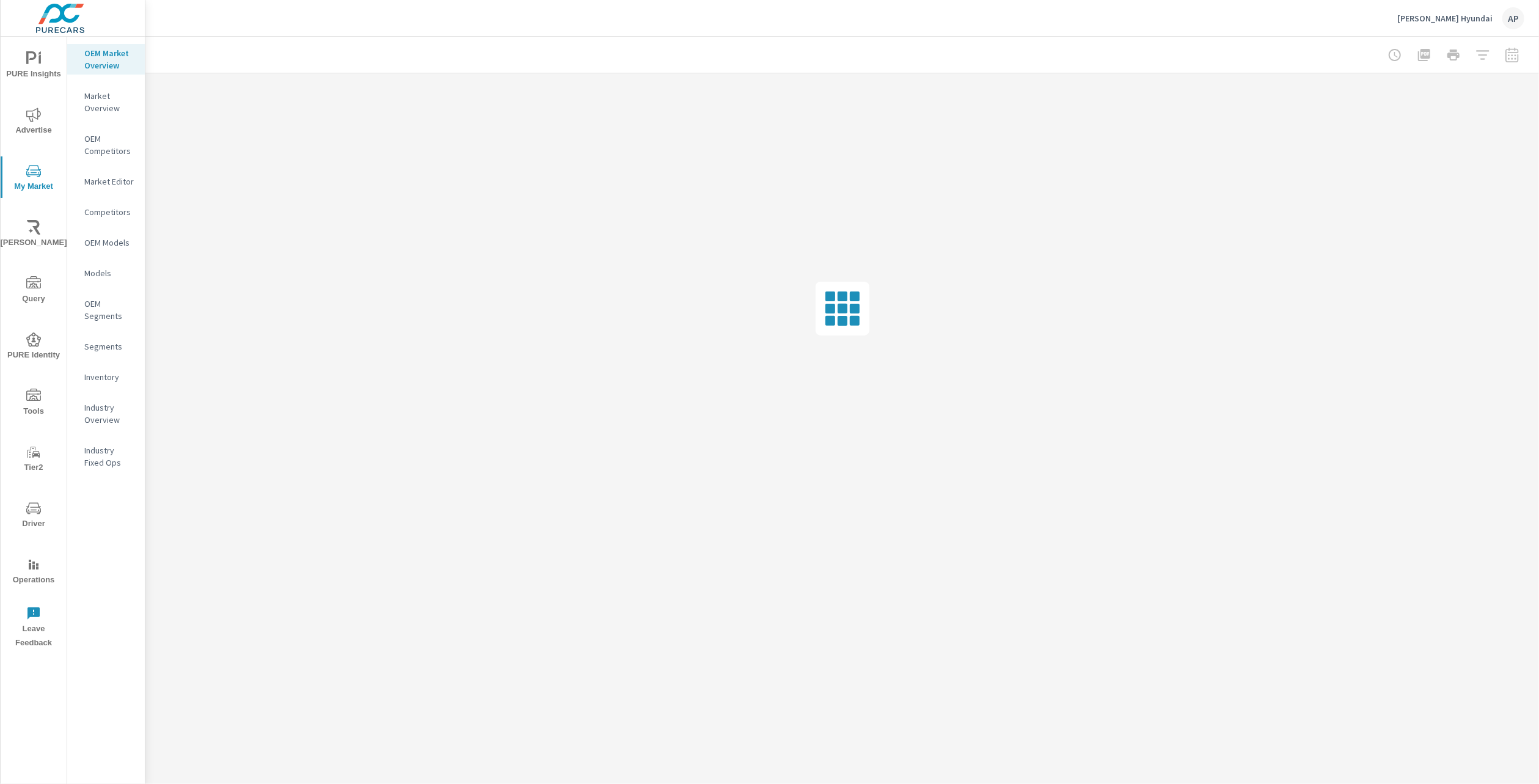
click at [112, 381] on p "Inventory" at bounding box center [109, 377] width 51 height 12
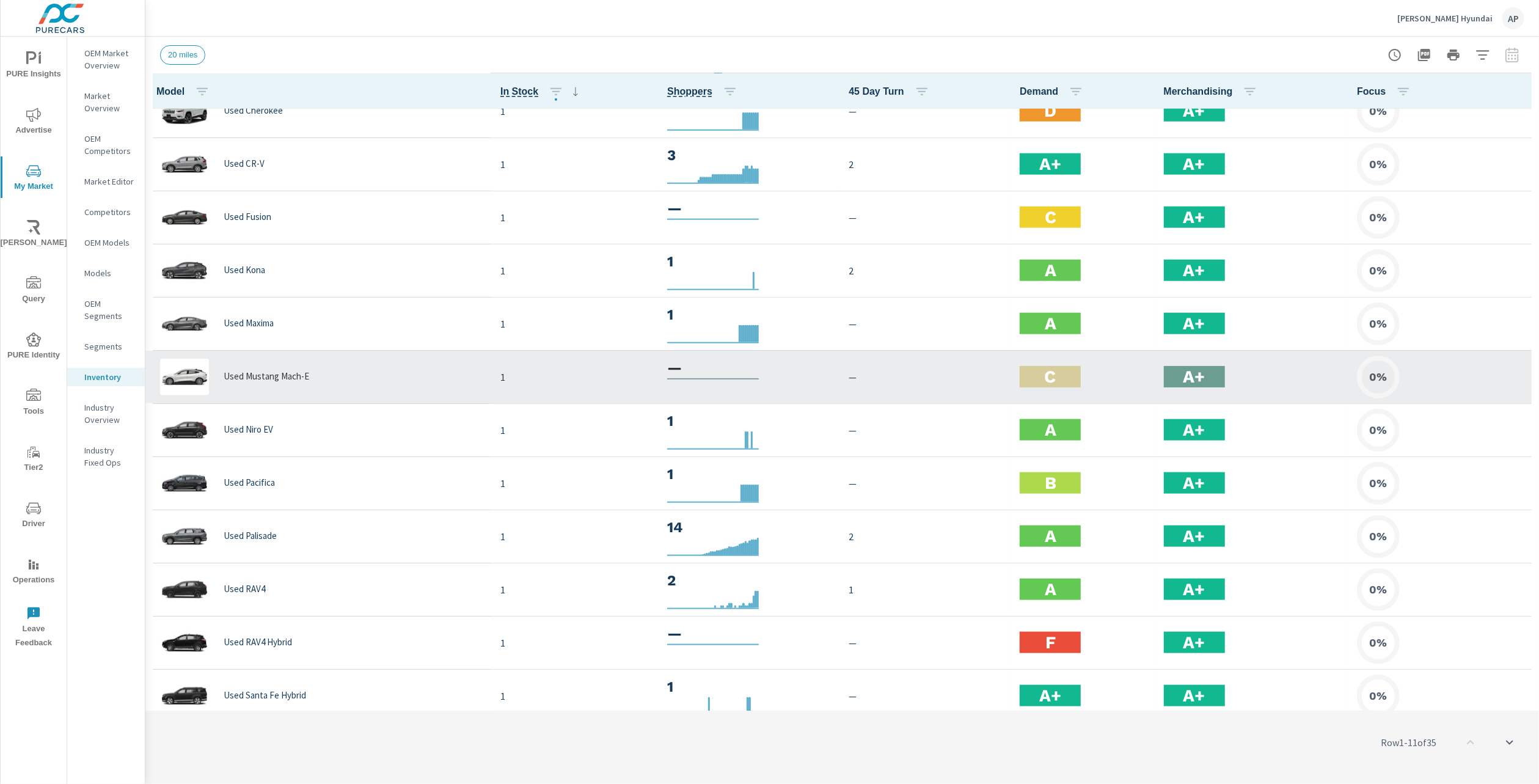
scroll to position [1251, 0]
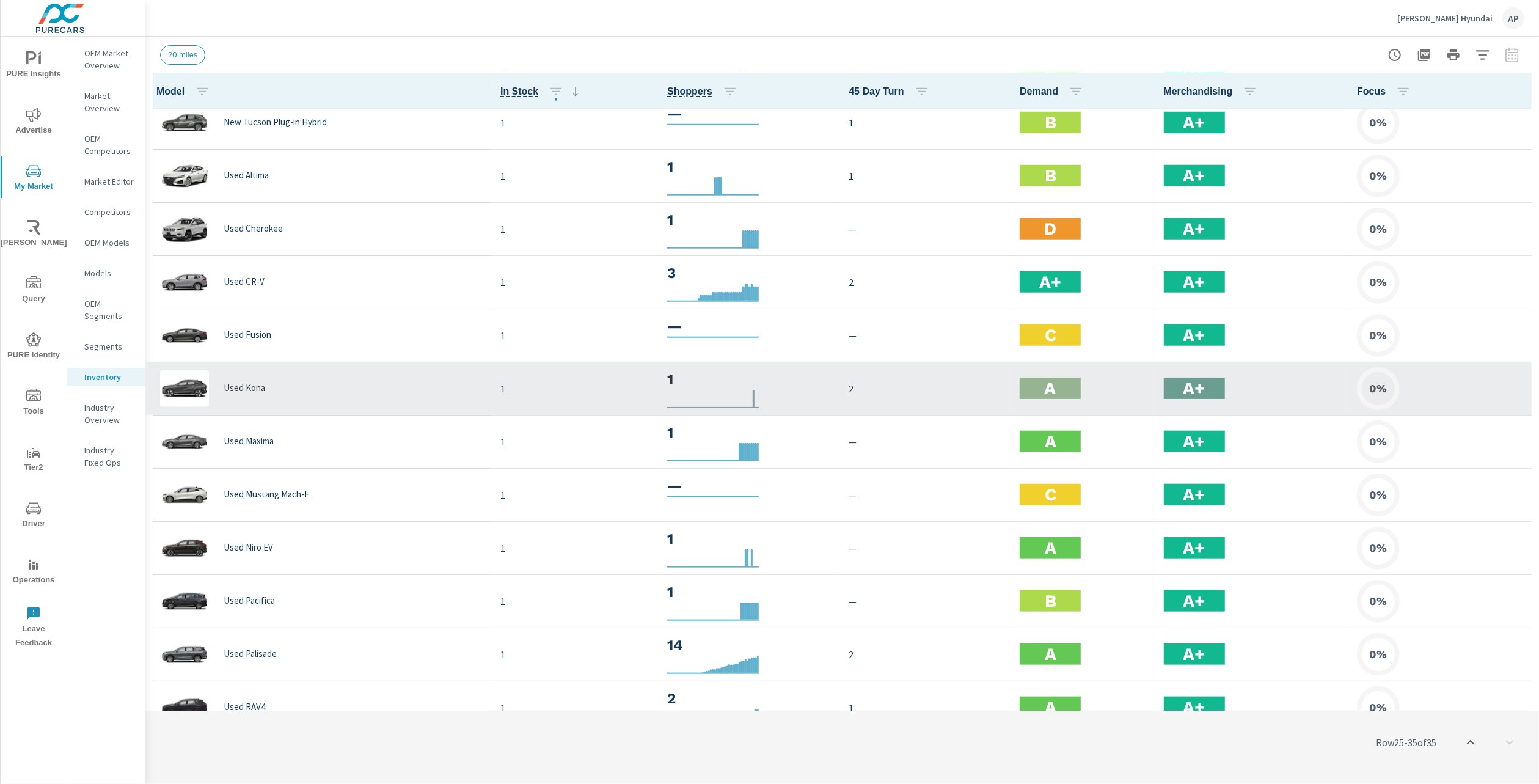
scroll to position [945, 0]
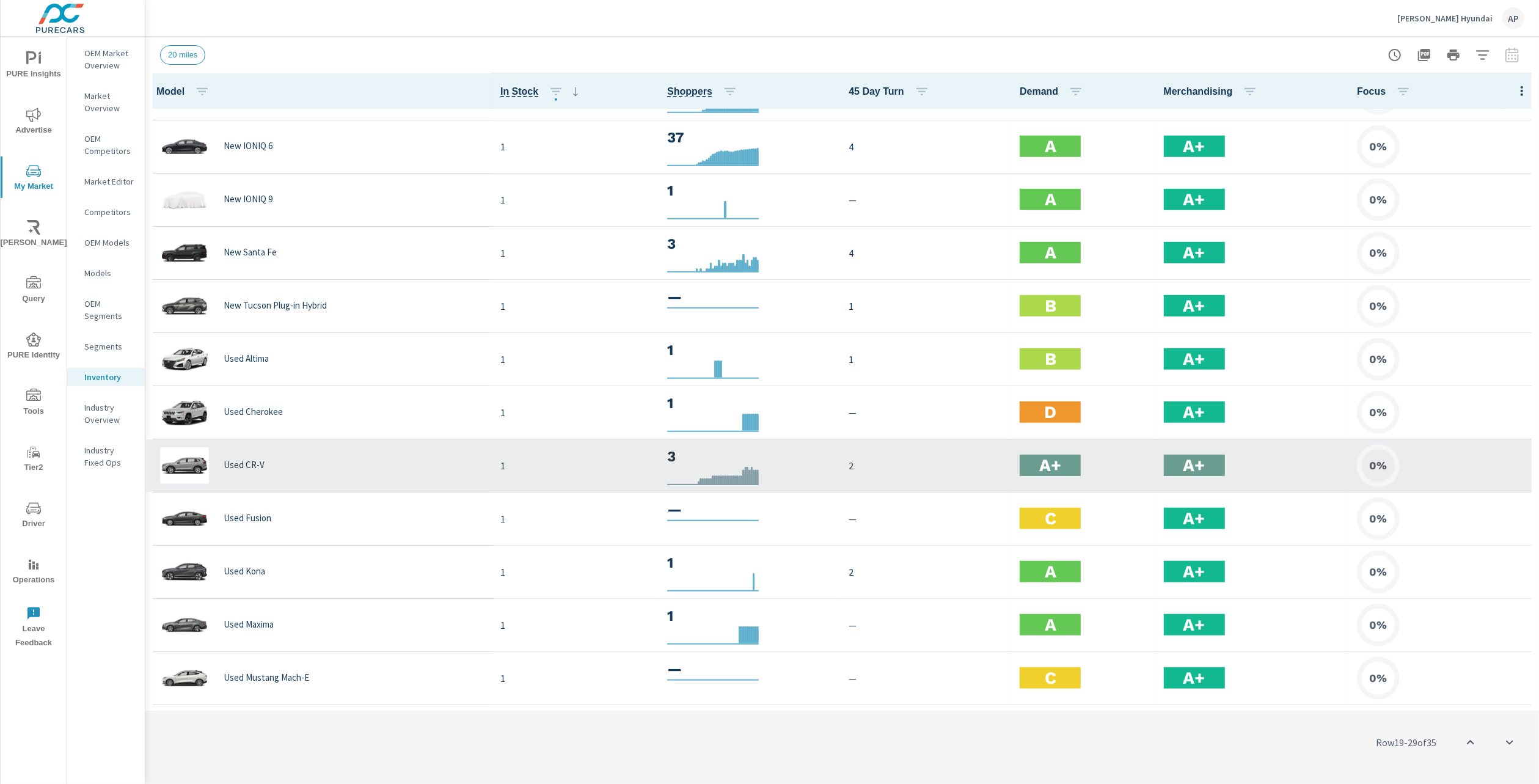
click at [215, 460] on div "Used CR-V" at bounding box center [317, 465] width 326 height 37
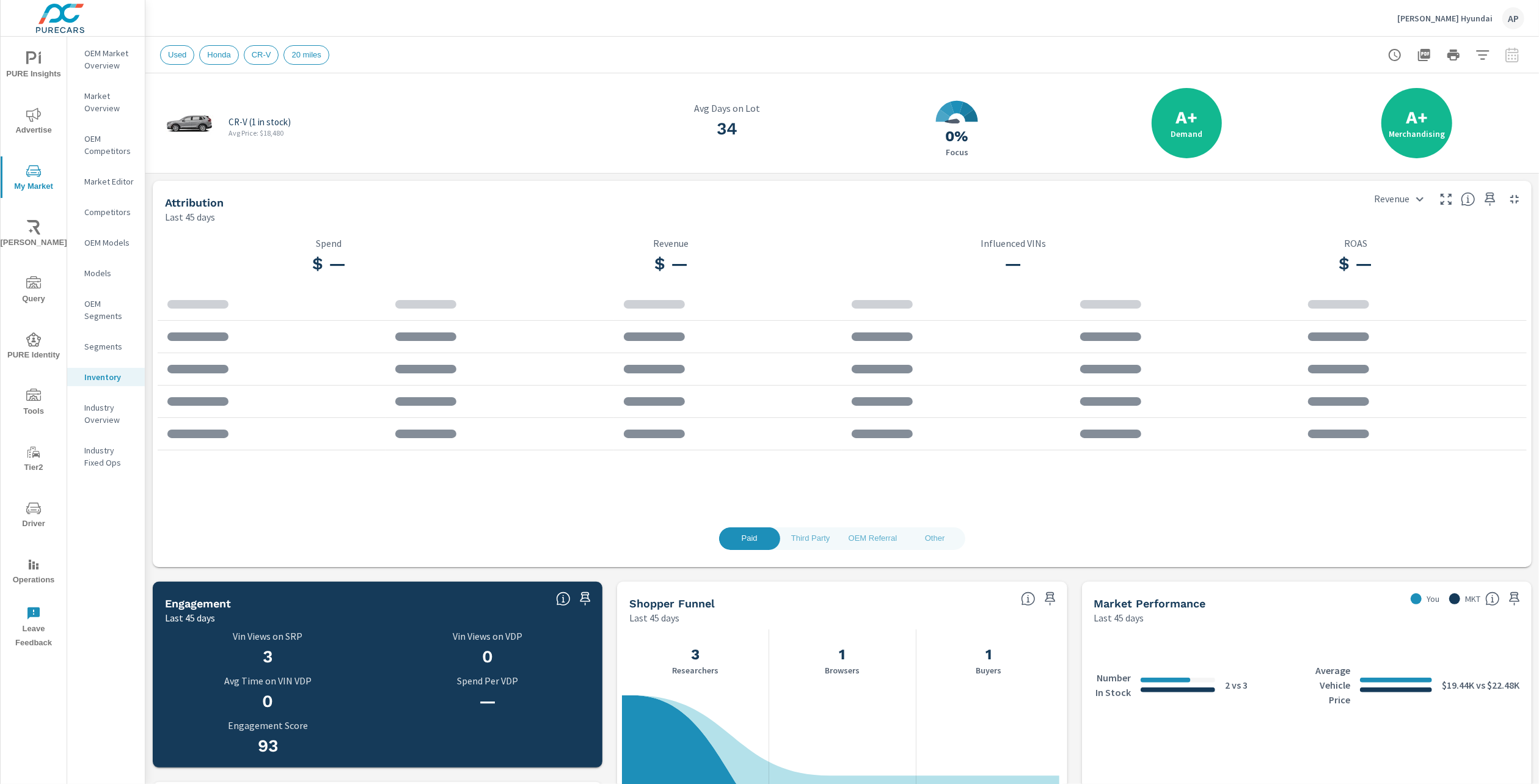
click at [204, 125] on img at bounding box center [189, 123] width 49 height 37
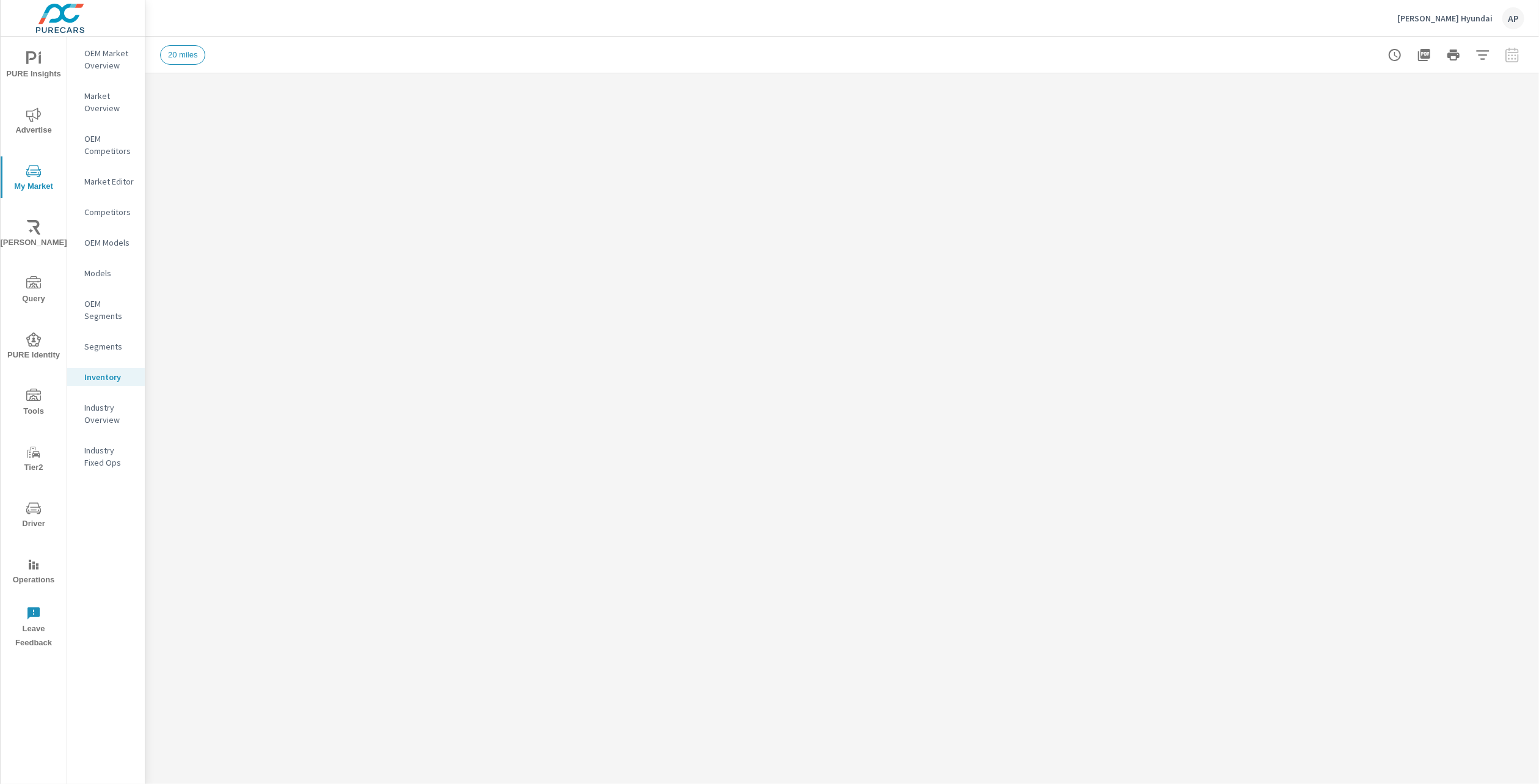
scroll to position [946, 0]
